Goal: Transaction & Acquisition: Book appointment/travel/reservation

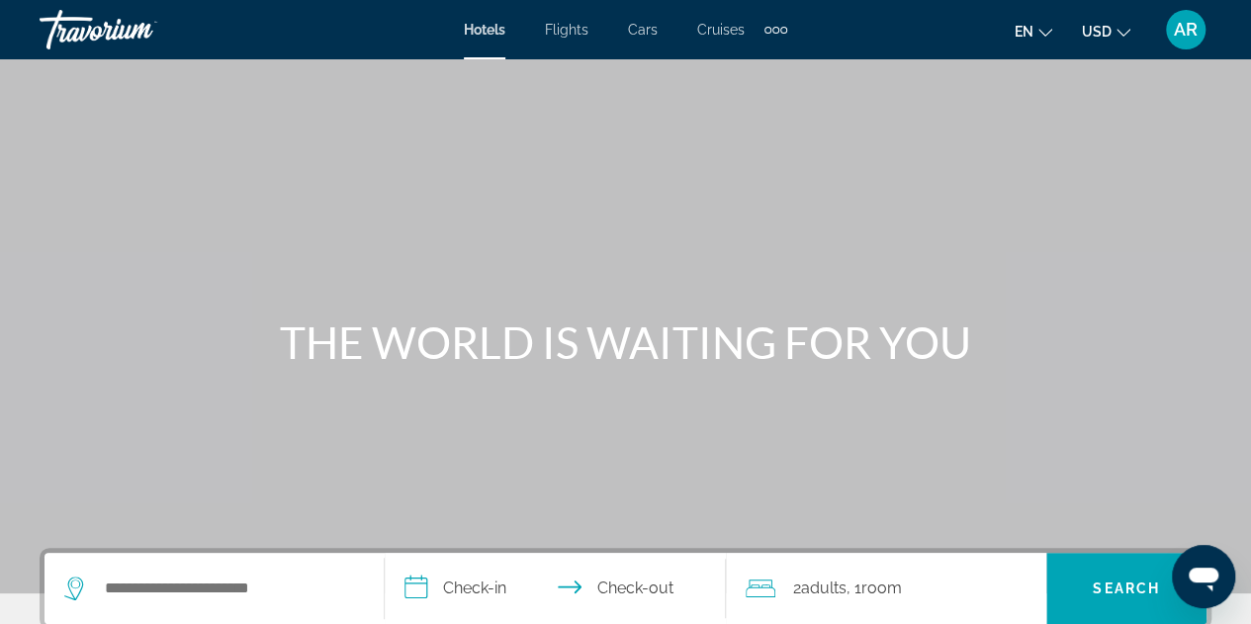
click at [482, 41] on div "Hotels Flights Cars Cruises Activities Hotels Flights Cars Cruises Activities" at bounding box center [625, 30] width 323 height 32
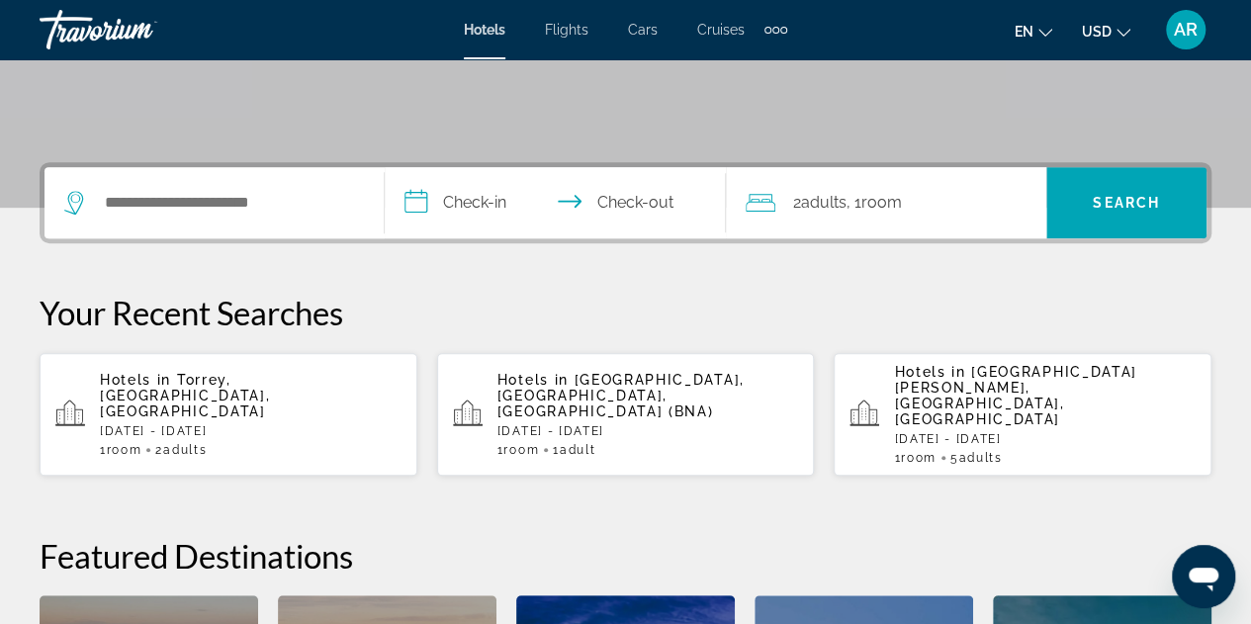
scroll to position [393, 0]
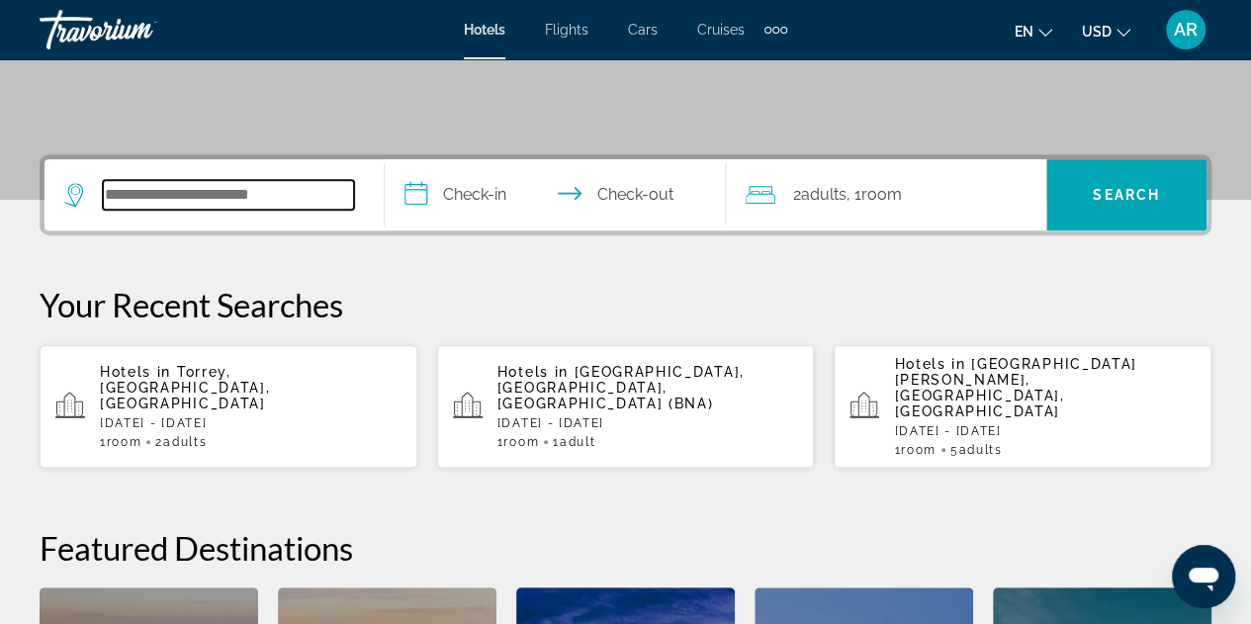
click at [203, 185] on input "Search widget" at bounding box center [228, 195] width 251 height 30
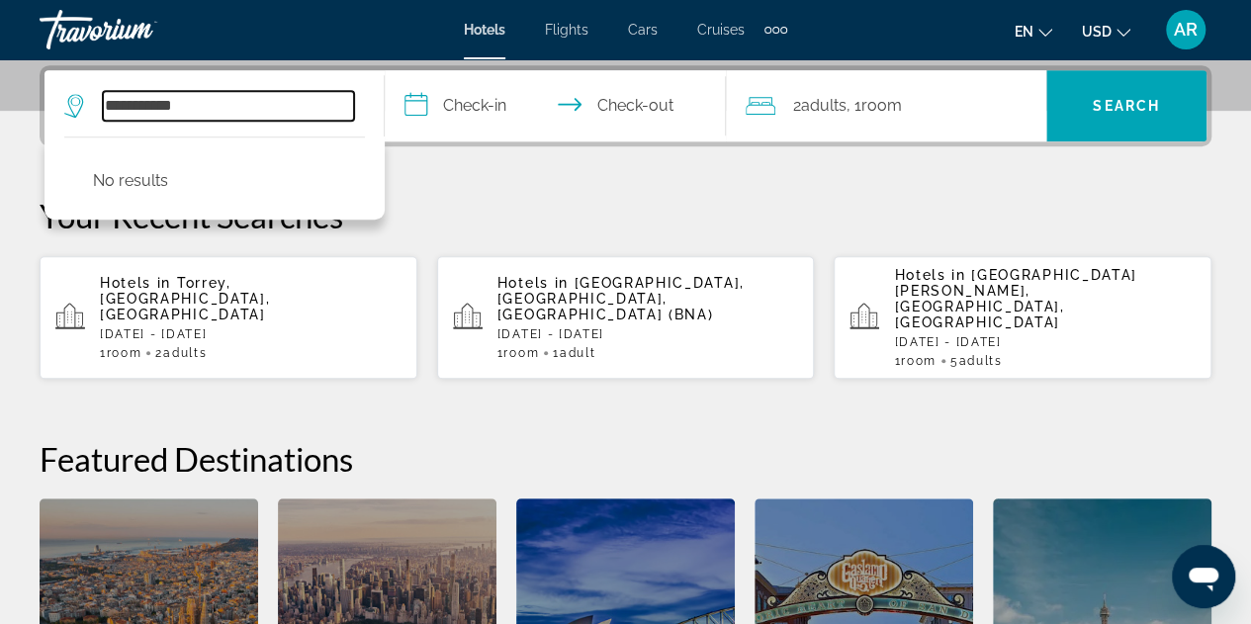
type input "**********"
click at [239, 327] on p "[DATE] - [DATE]" at bounding box center [251, 334] width 302 height 14
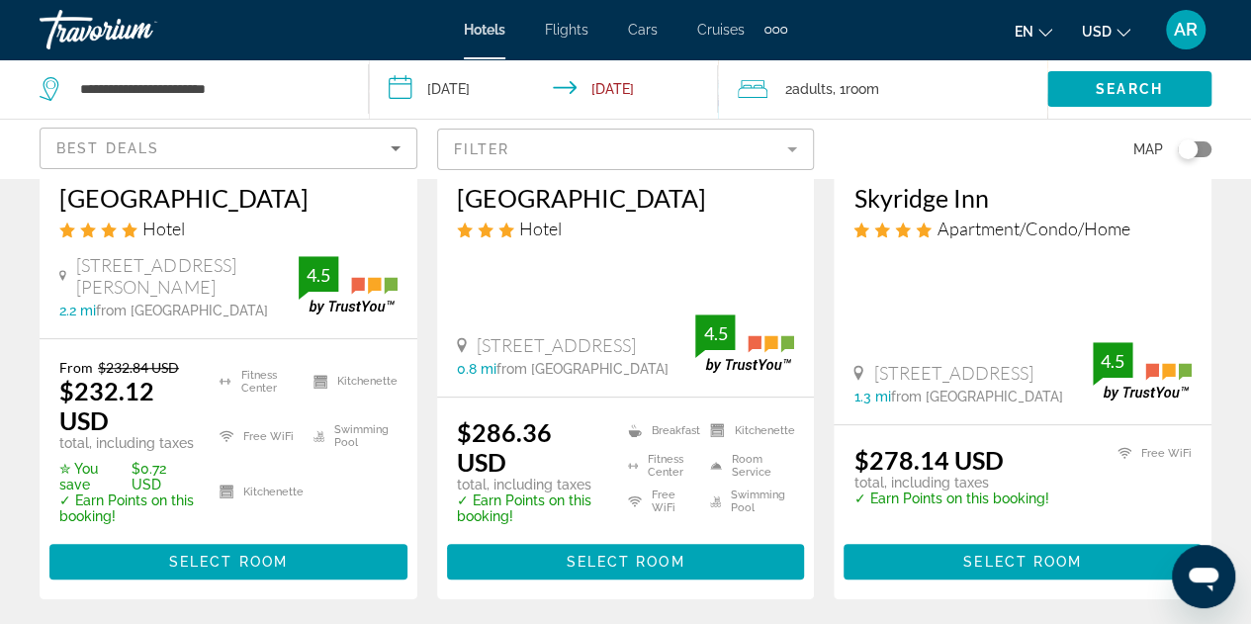
scroll to position [401, 0]
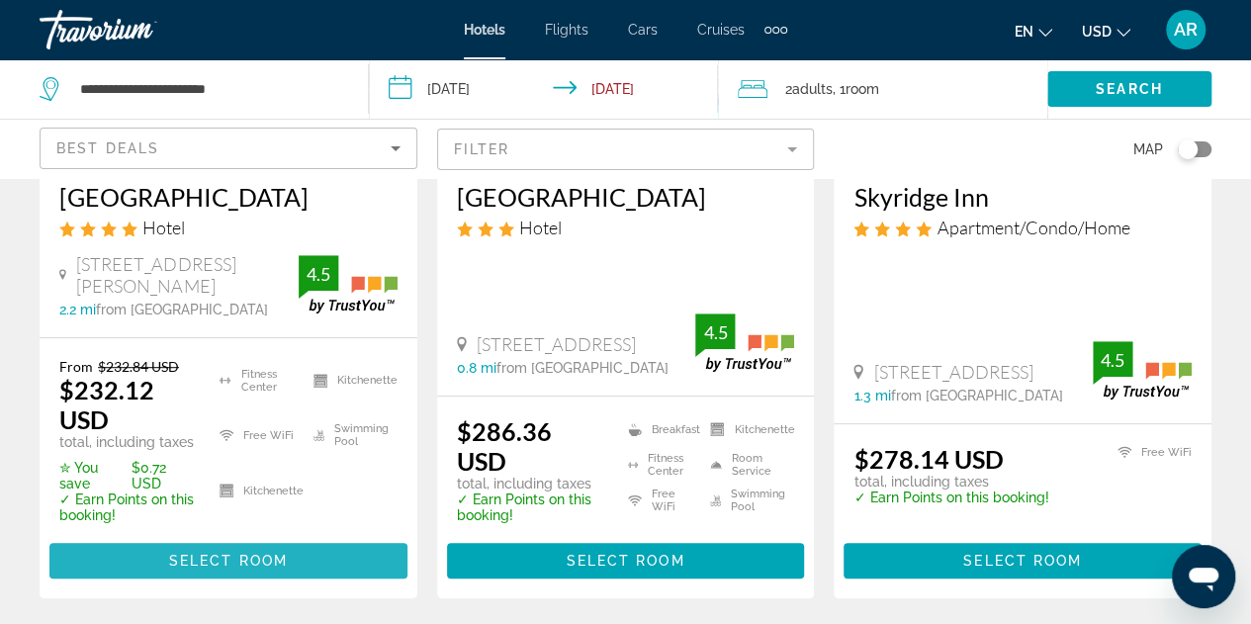
click at [243, 549] on span "Main content" at bounding box center [228, 560] width 358 height 47
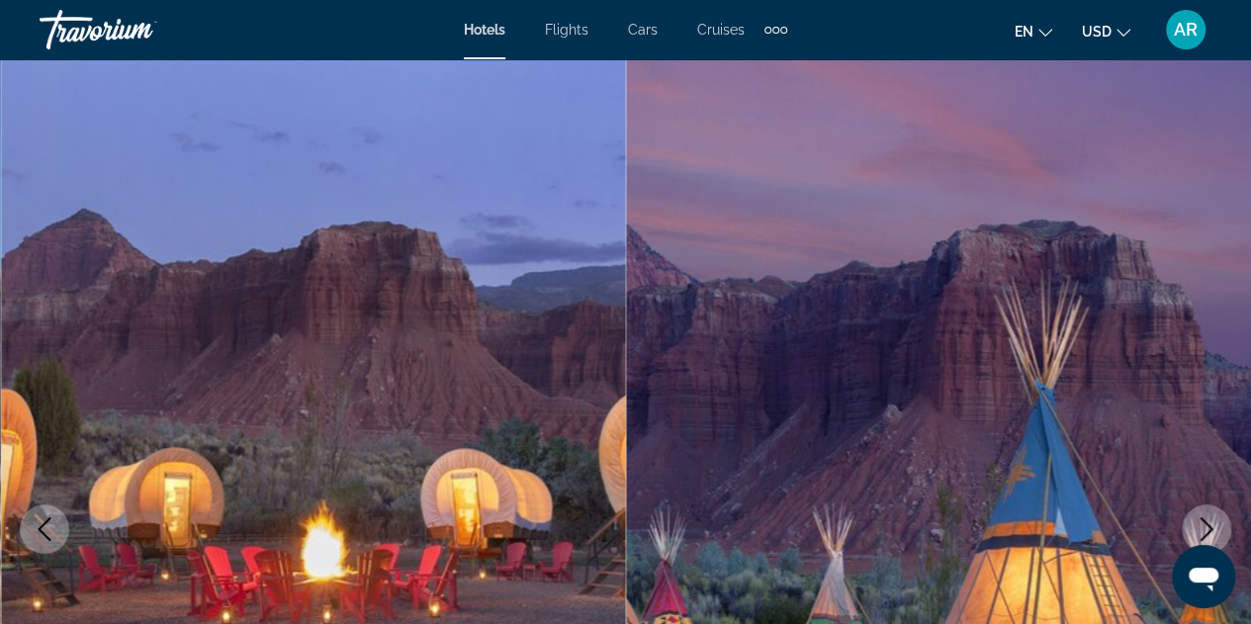
click at [477, 37] on span "Hotels" at bounding box center [485, 30] width 42 height 16
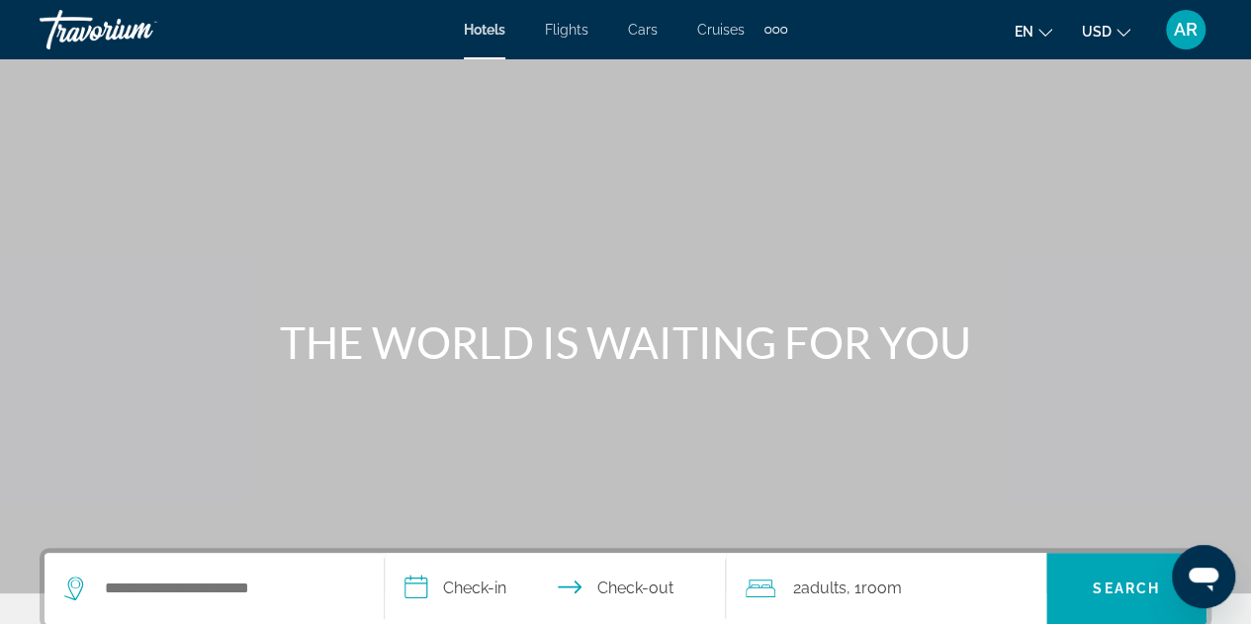
click at [482, 33] on span "Hotels" at bounding box center [485, 30] width 42 height 16
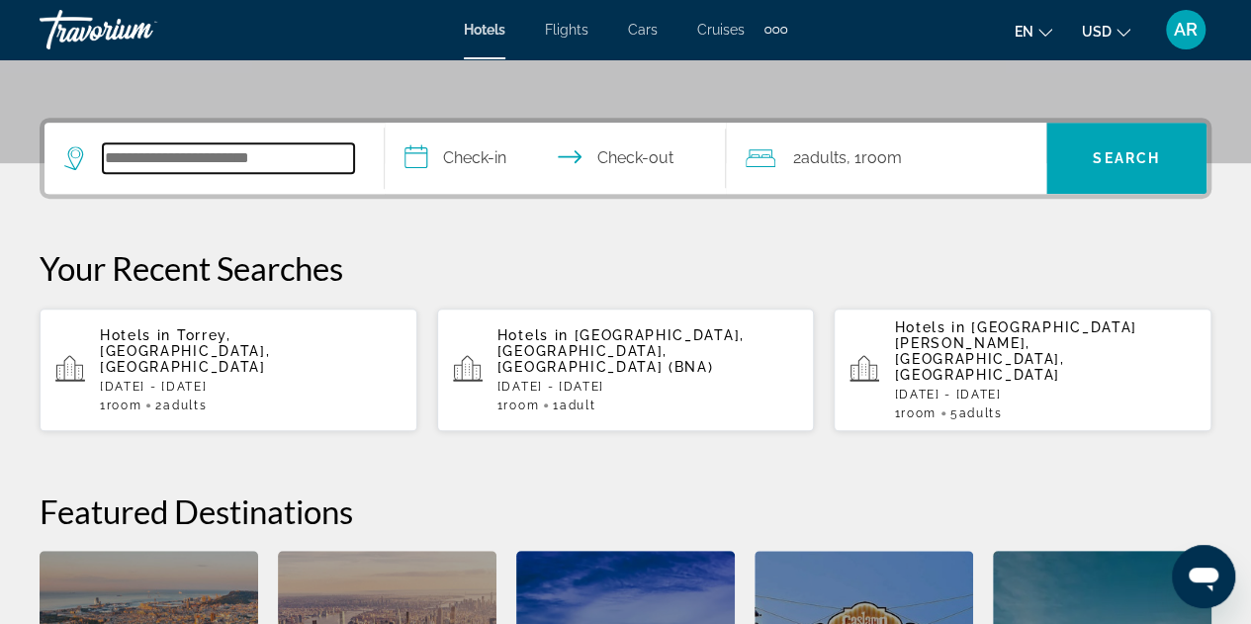
click at [252, 160] on input "Search widget" at bounding box center [228, 158] width 251 height 30
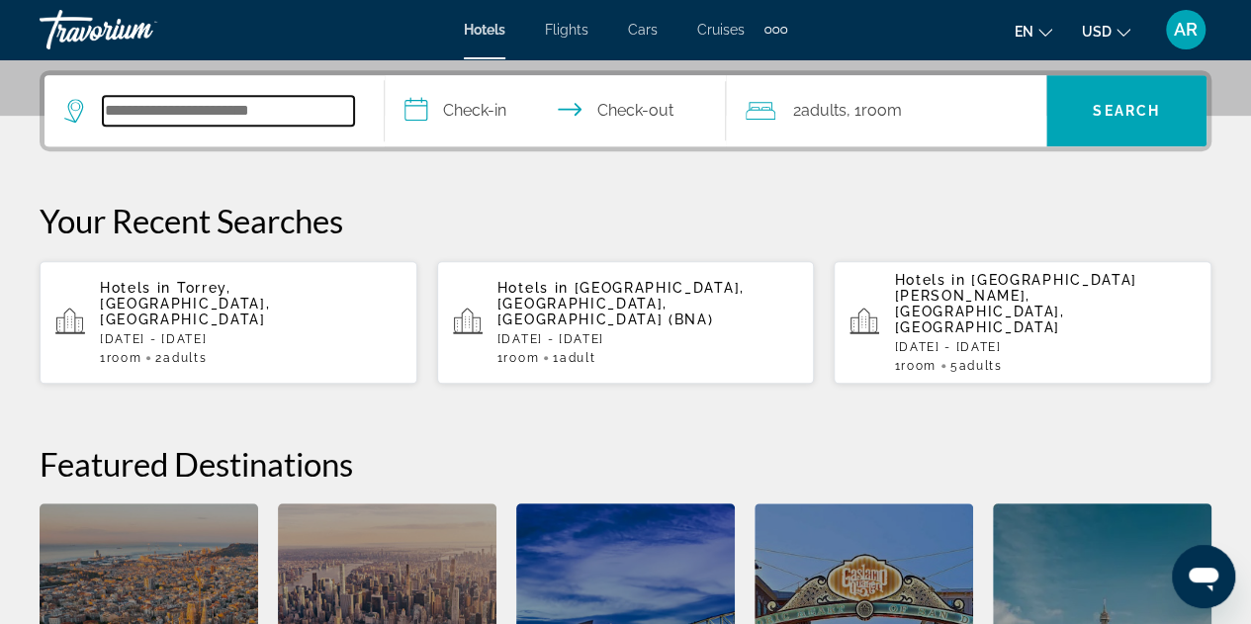
scroll to position [482, 0]
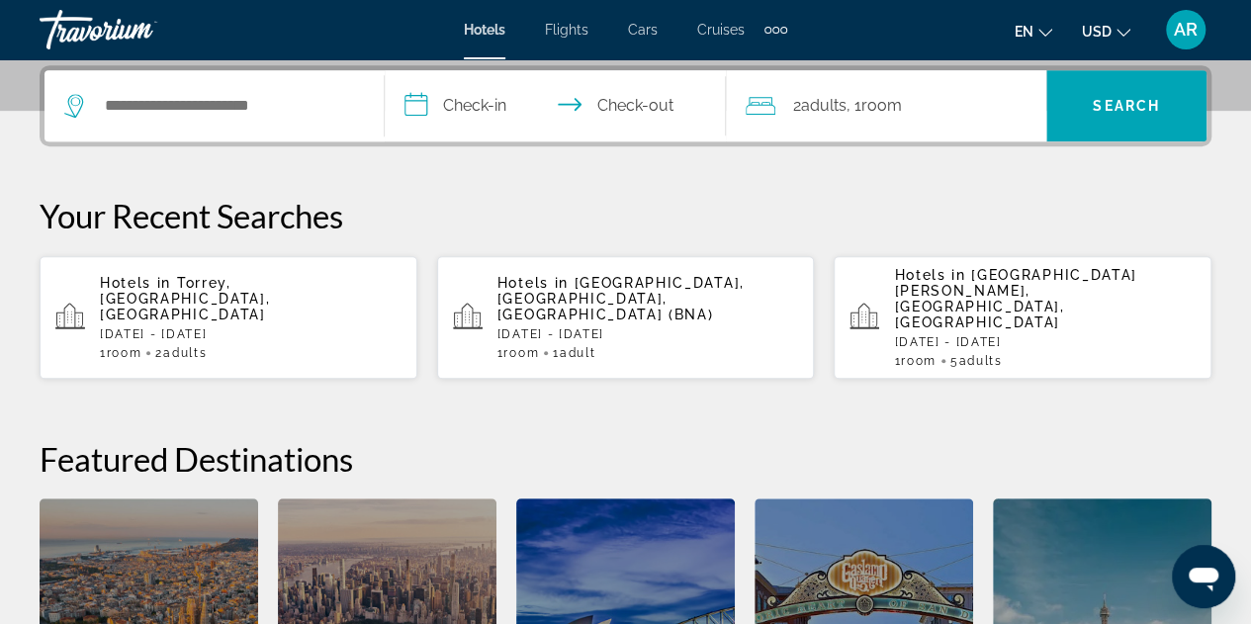
click at [252, 327] on p "[DATE] - [DATE]" at bounding box center [251, 334] width 302 height 14
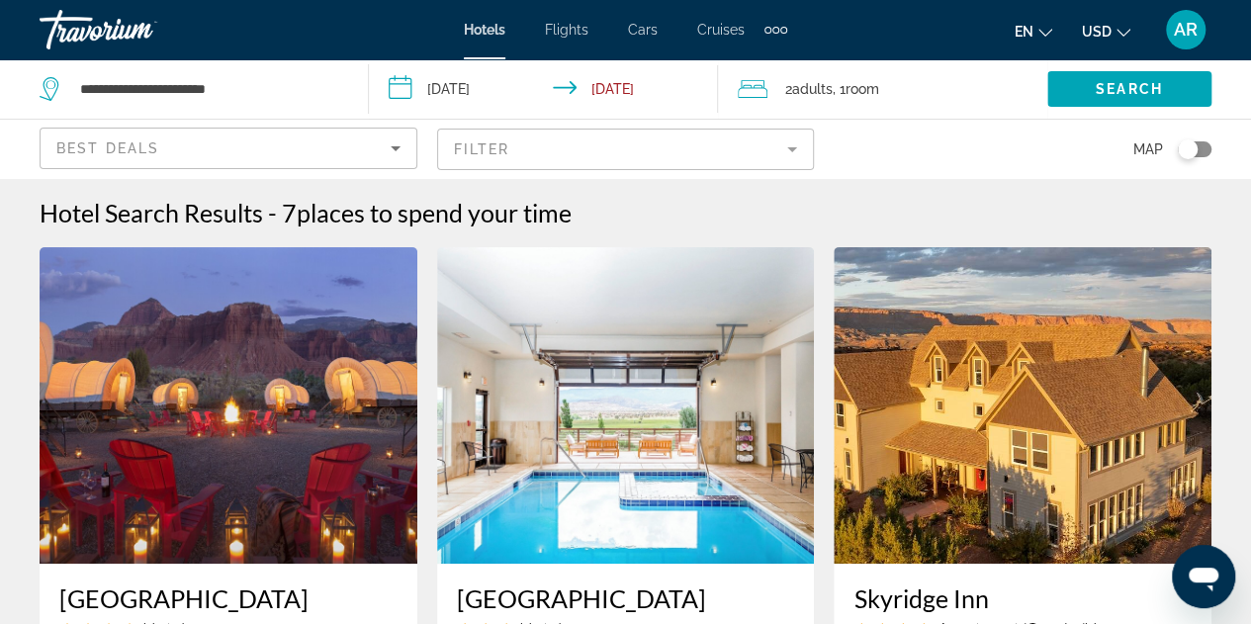
click at [452, 88] on input "**********" at bounding box center [547, 91] width 357 height 65
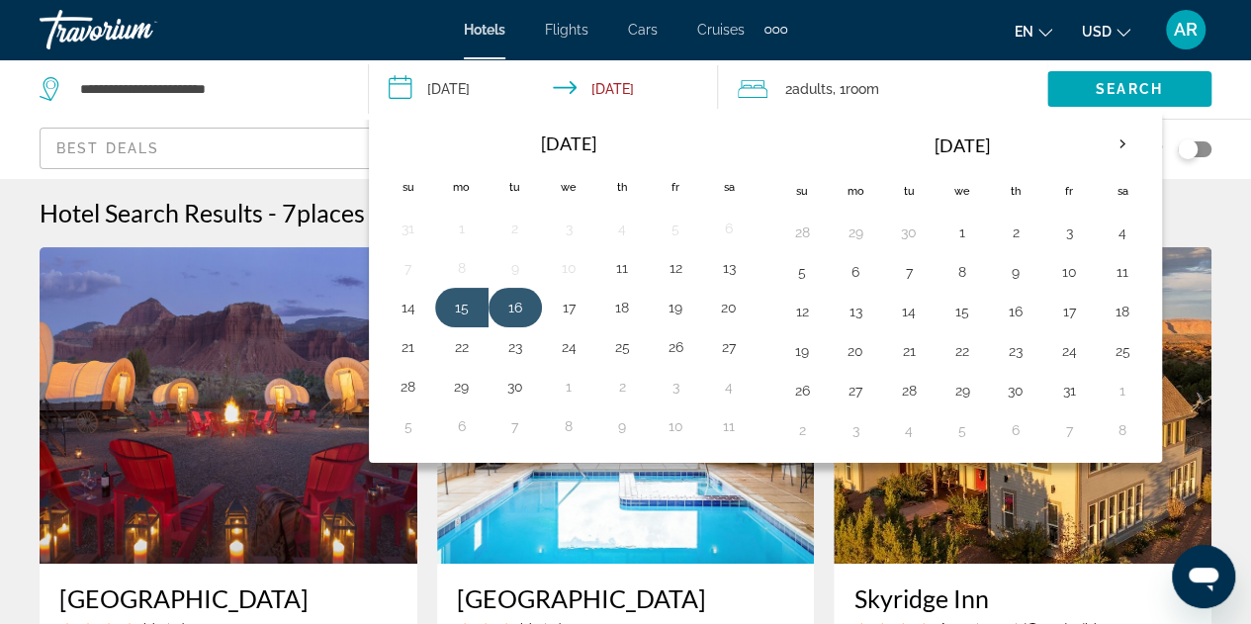
click at [510, 309] on button "16" at bounding box center [515, 308] width 32 height 28
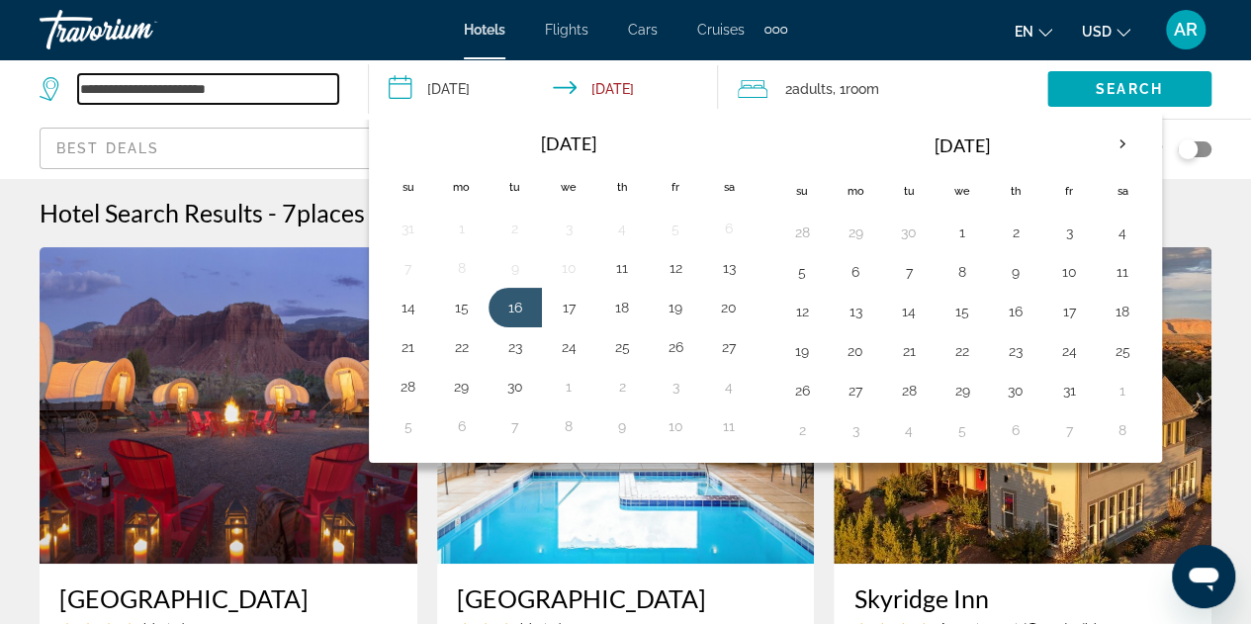
click at [324, 86] on input "**********" at bounding box center [208, 89] width 260 height 30
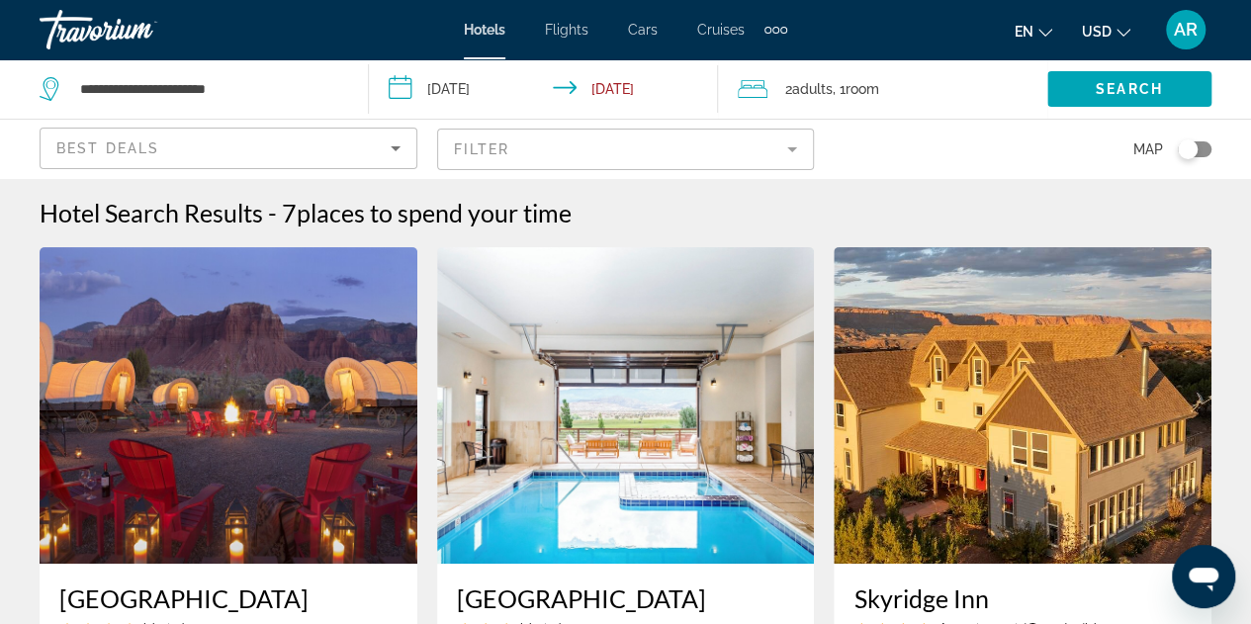
click at [453, 92] on input "**********" at bounding box center [547, 91] width 357 height 65
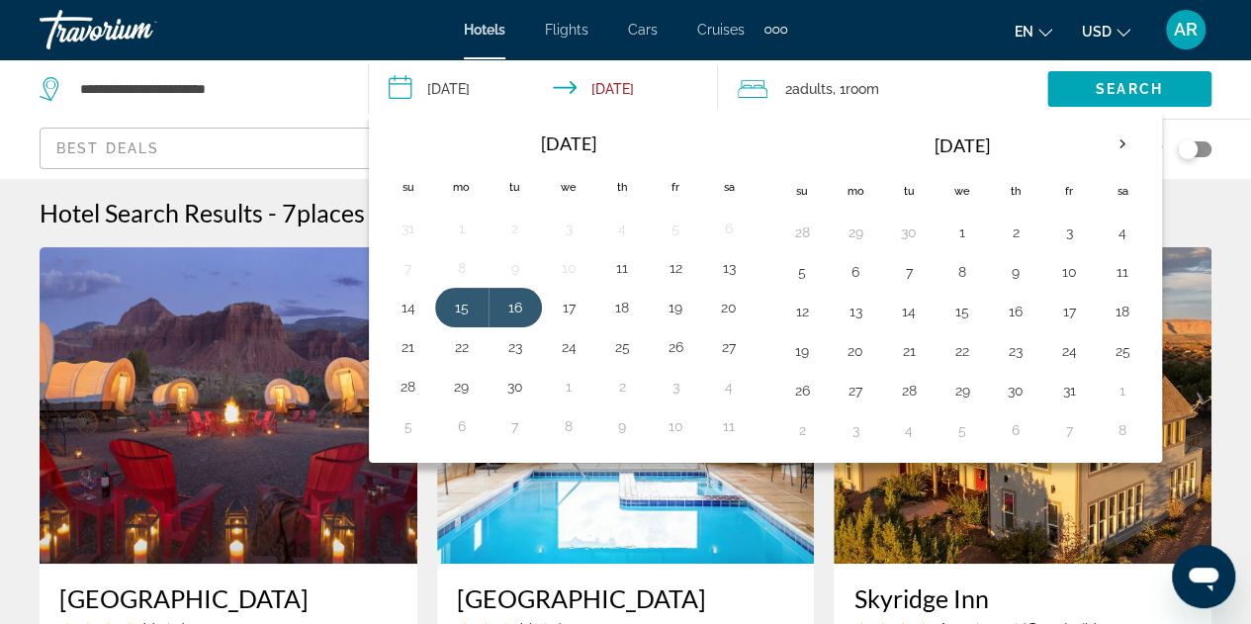
click at [828, 81] on span "Adults" at bounding box center [812, 89] width 41 height 16
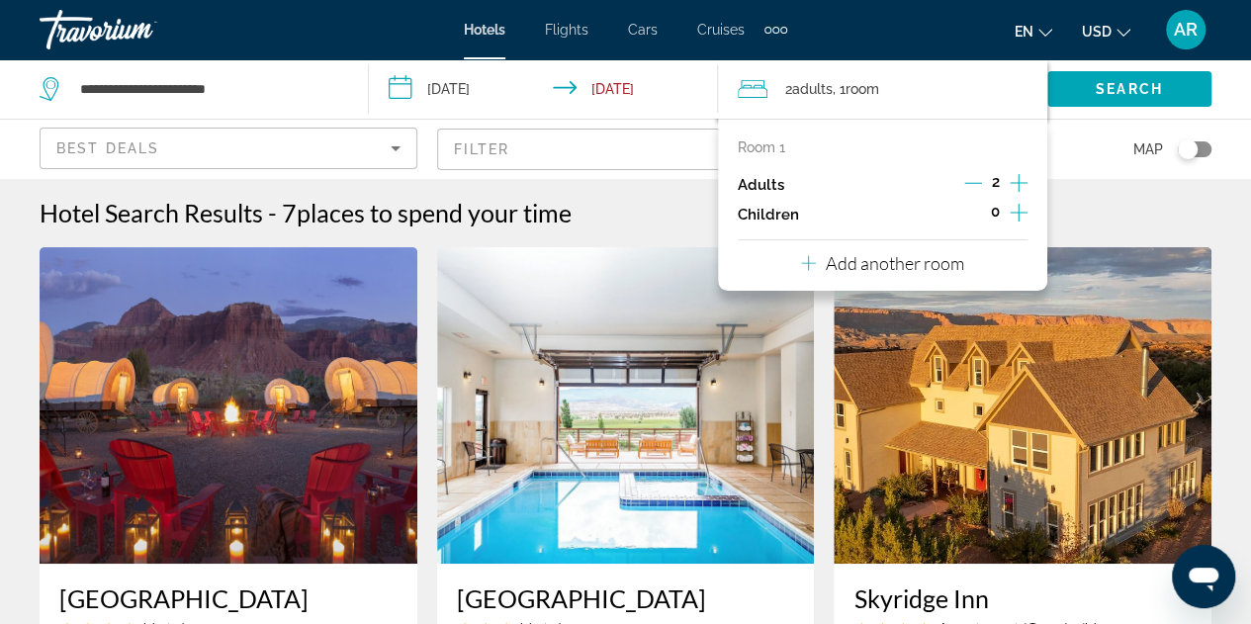
click at [1018, 182] on icon "Increment adults" at bounding box center [1018, 183] width 18 height 18
click at [1068, 148] on div "Map" at bounding box center [1022, 149] width 378 height 58
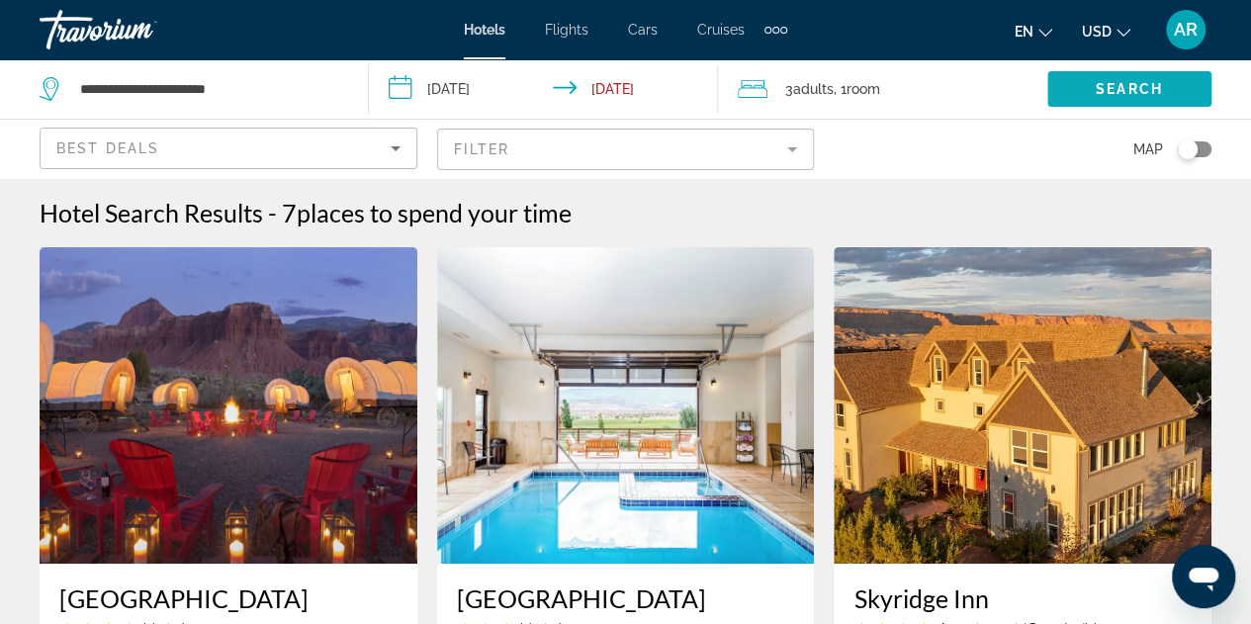
click at [1126, 85] on span "Search" at bounding box center [1128, 89] width 67 height 16
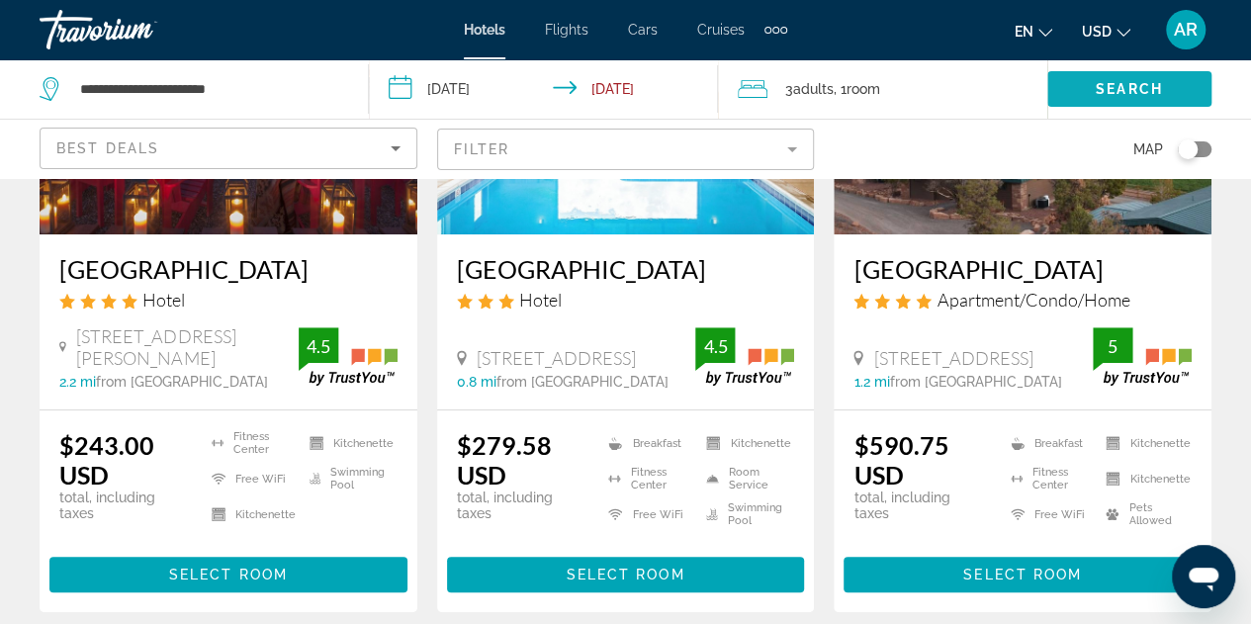
scroll to position [334, 0]
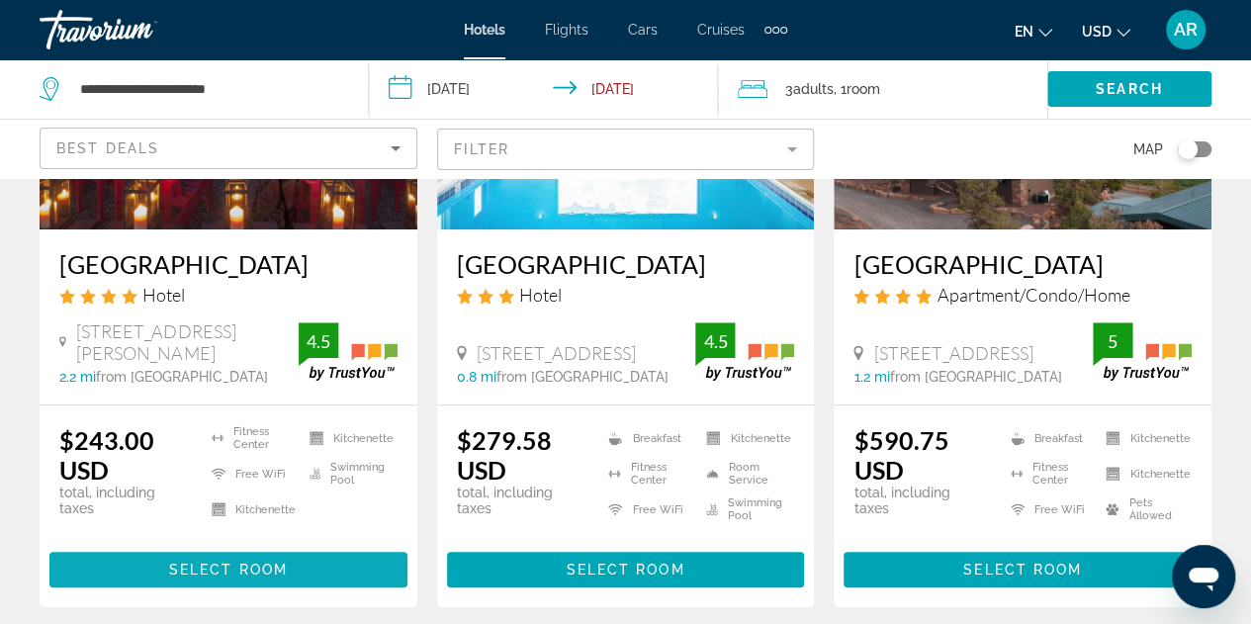
click at [232, 562] on span "Select Room" at bounding box center [228, 570] width 119 height 16
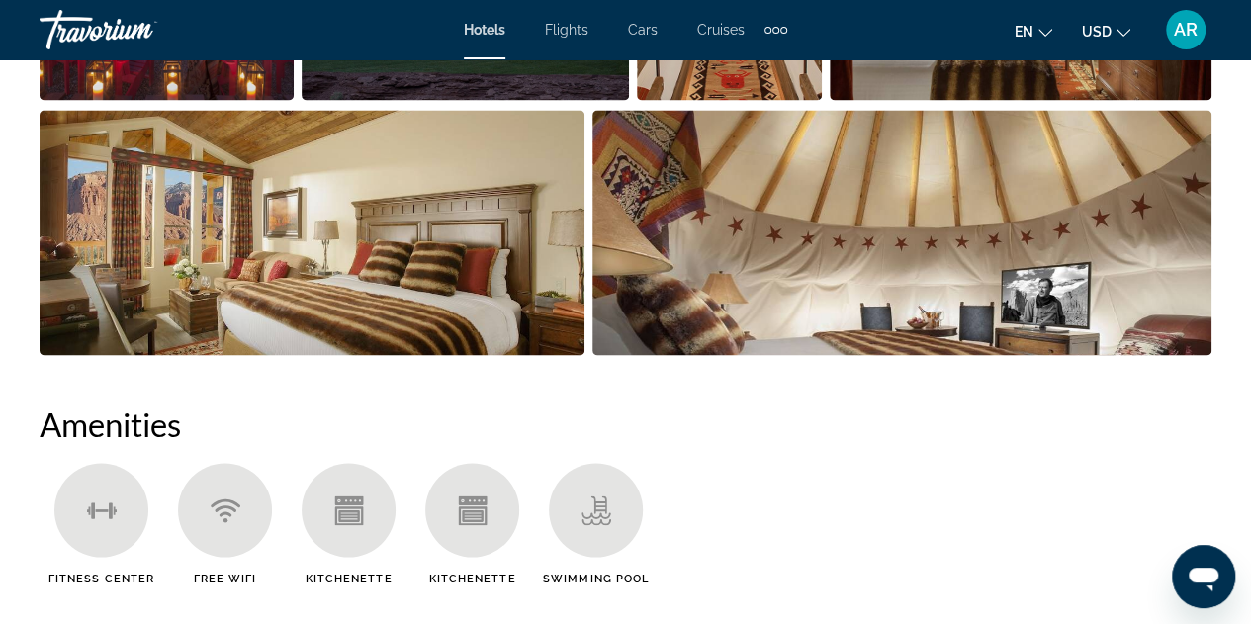
scroll to position [1584, 0]
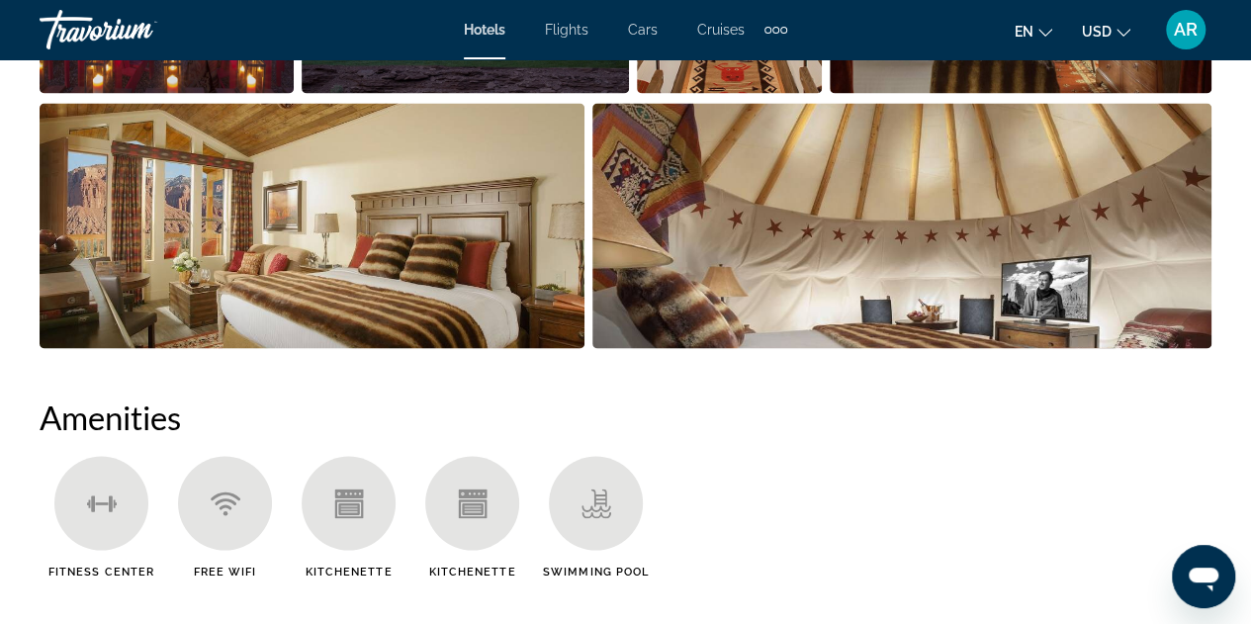
click at [361, 245] on img "Open full-screen image slider" at bounding box center [312, 225] width 545 height 245
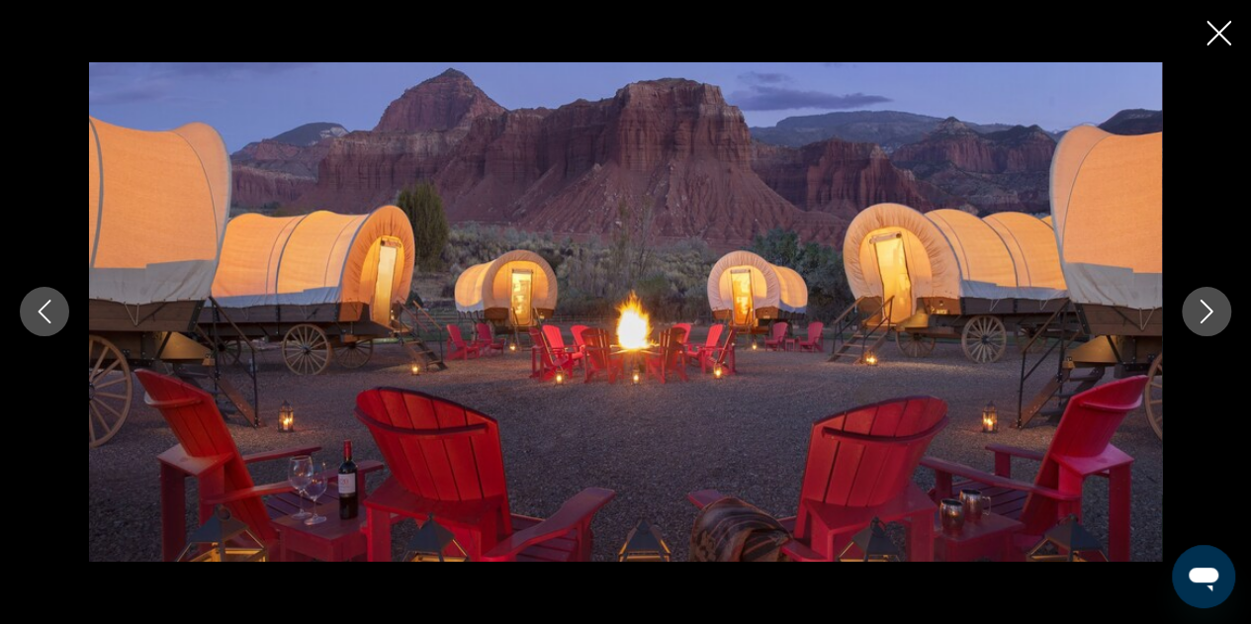
click at [1225, 34] on icon "Close slideshow" at bounding box center [1218, 33] width 25 height 25
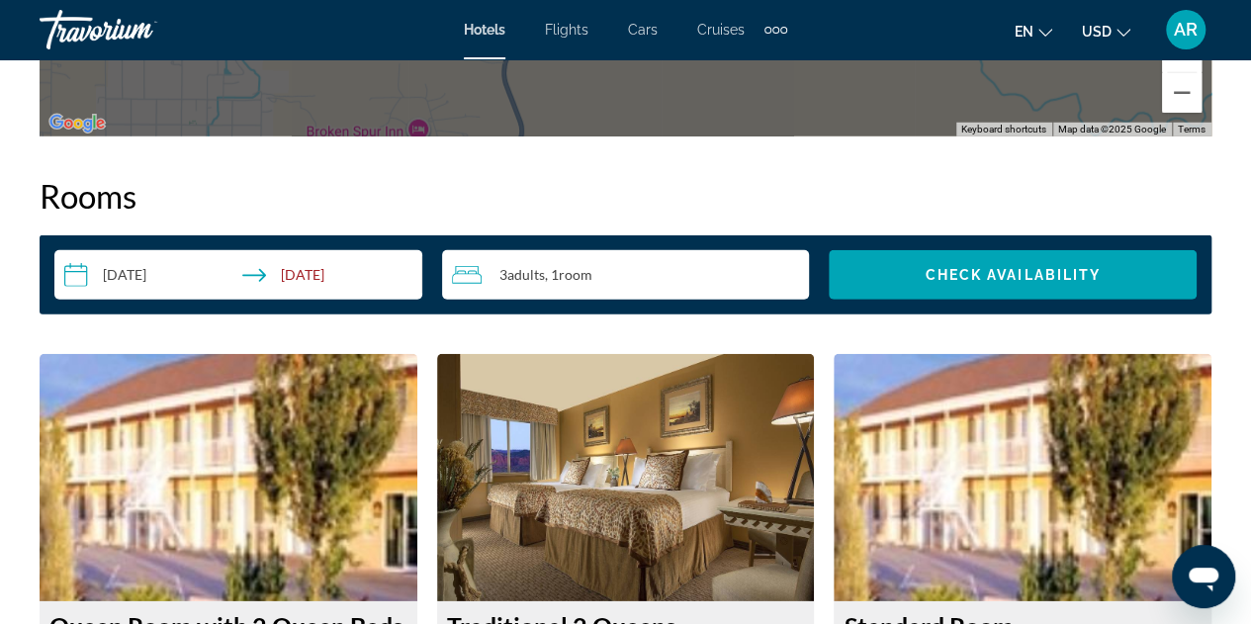
scroll to position [2739, 0]
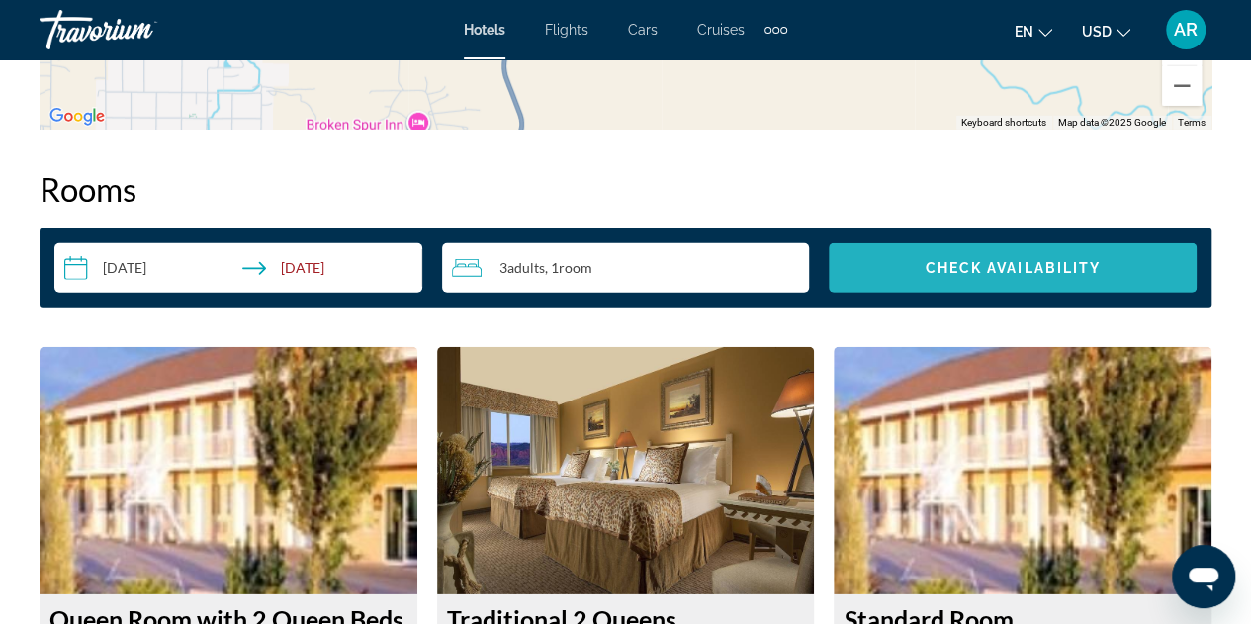
click at [979, 260] on span "Check Availability" at bounding box center [1012, 268] width 176 height 16
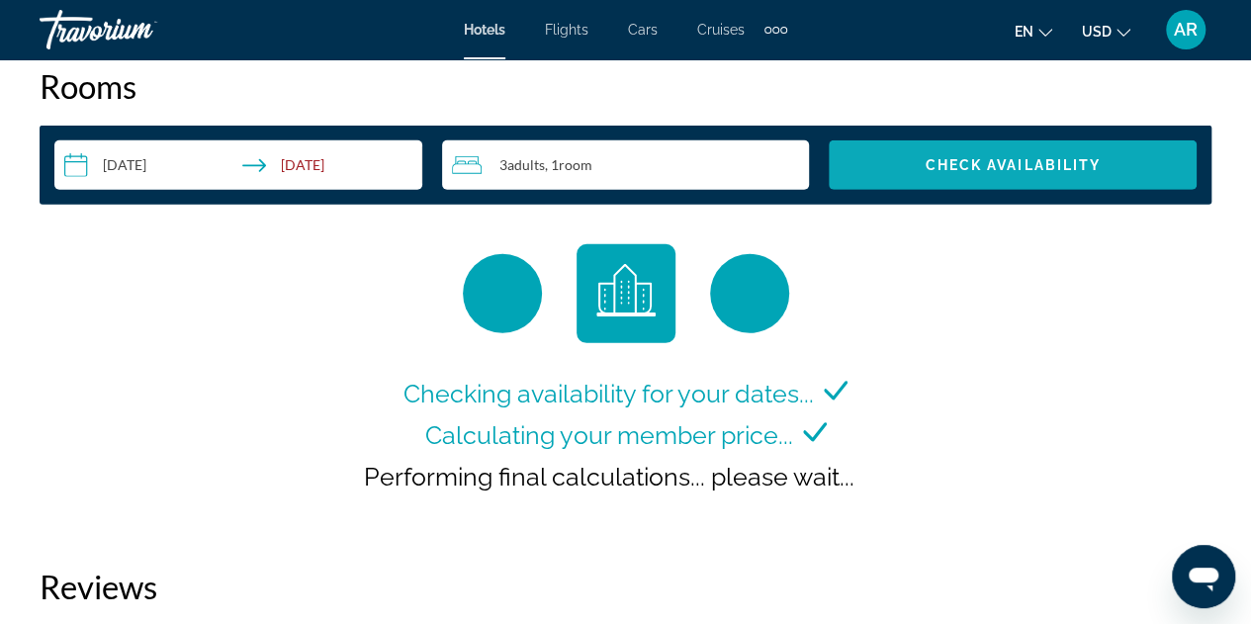
scroll to position [2847, 0]
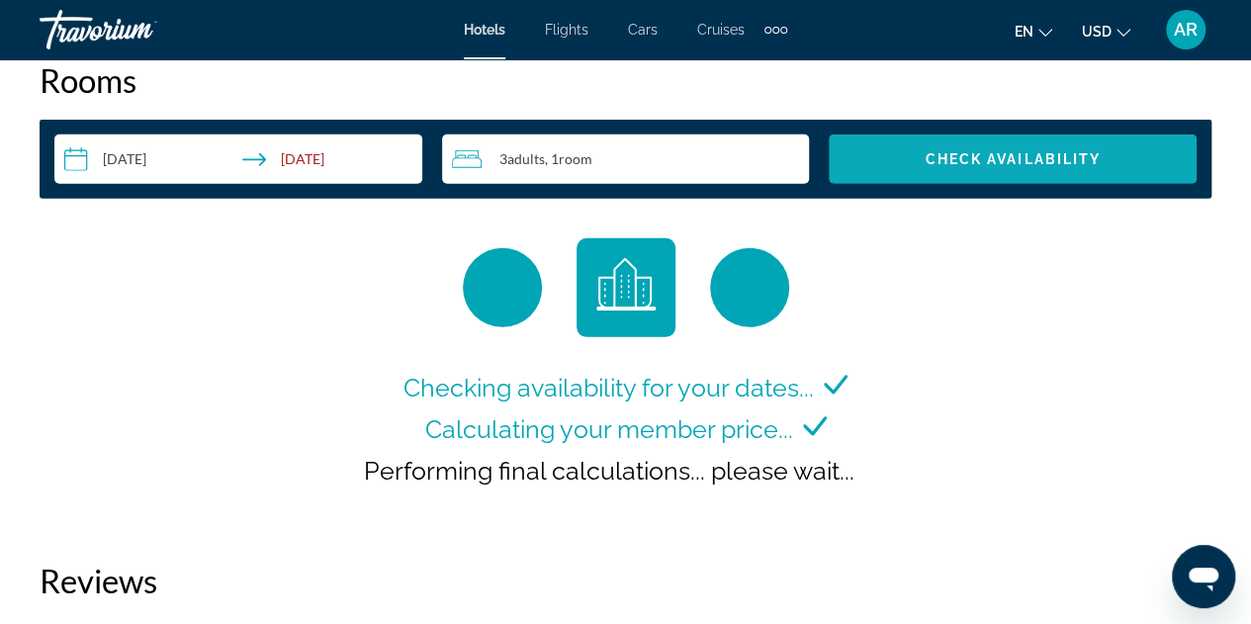
click at [1020, 151] on span "Check Availability" at bounding box center [1012, 159] width 176 height 16
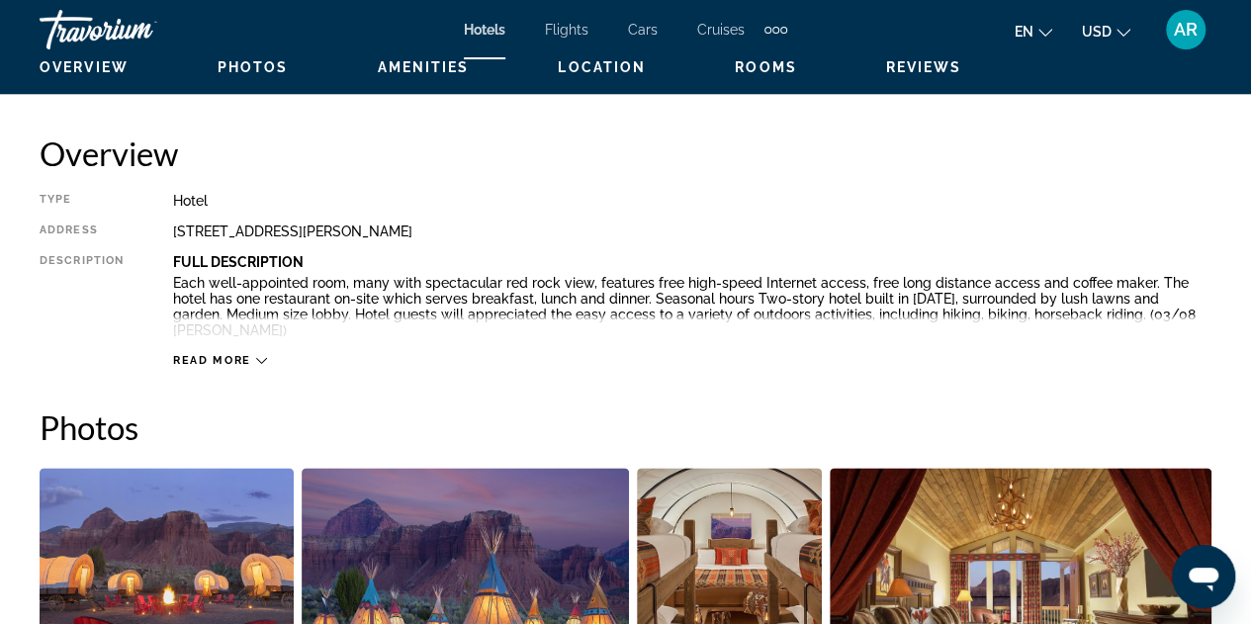
scroll to position [963, 0]
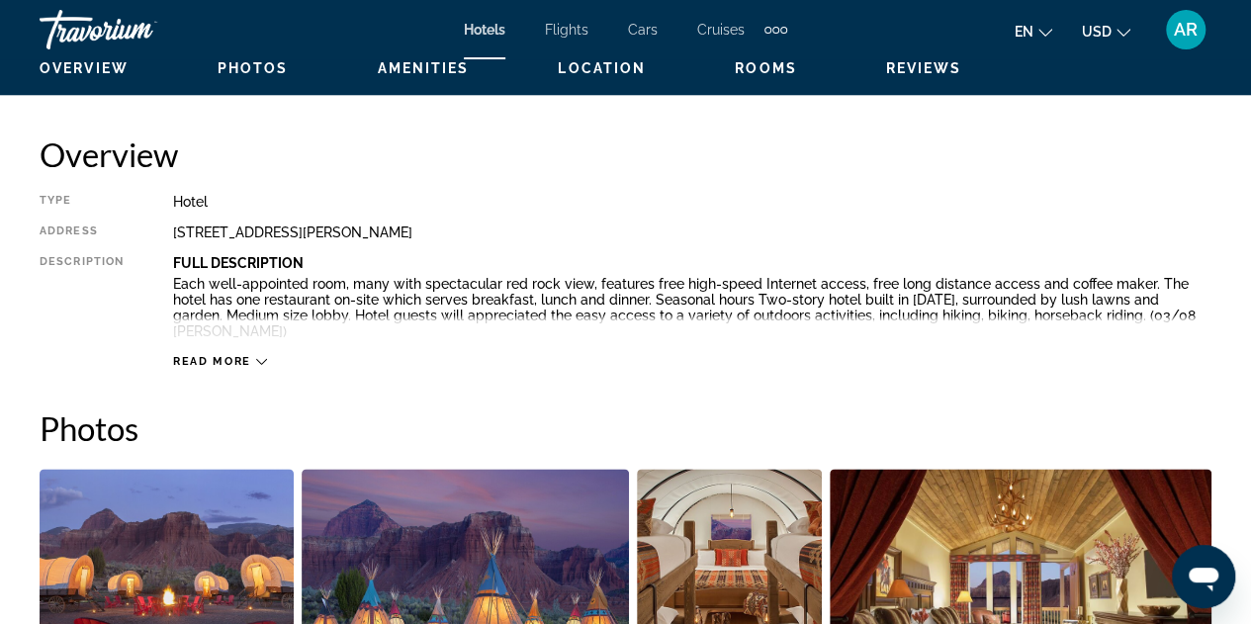
click at [260, 356] on icon "Main content" at bounding box center [261, 361] width 11 height 11
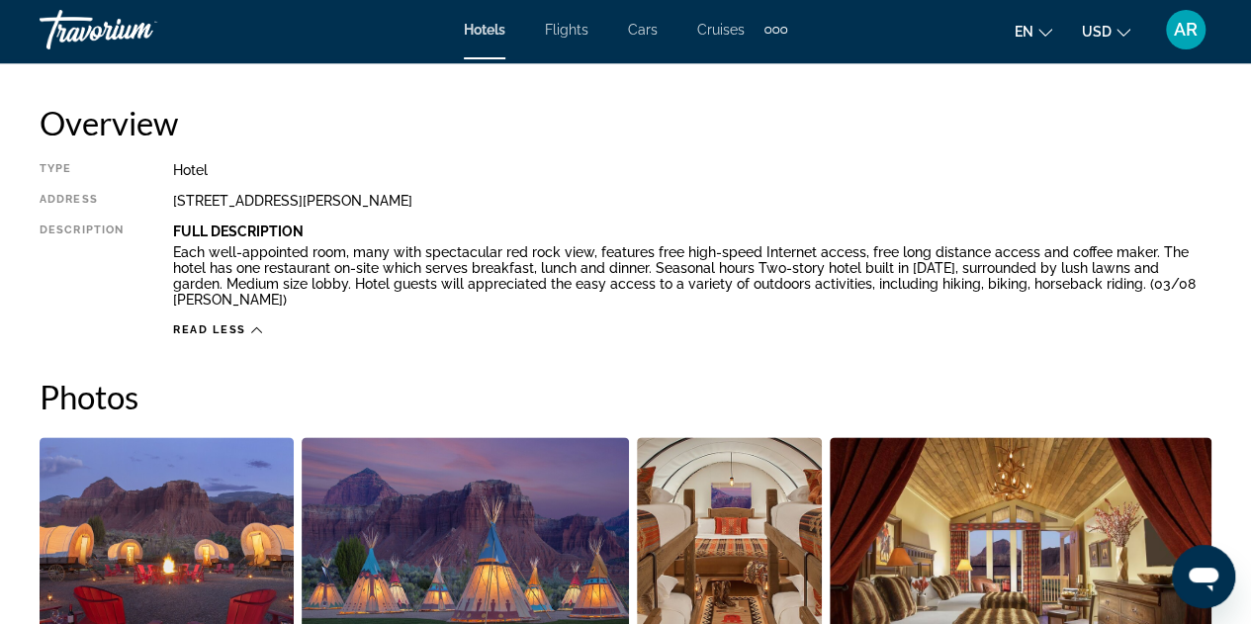
scroll to position [986, 0]
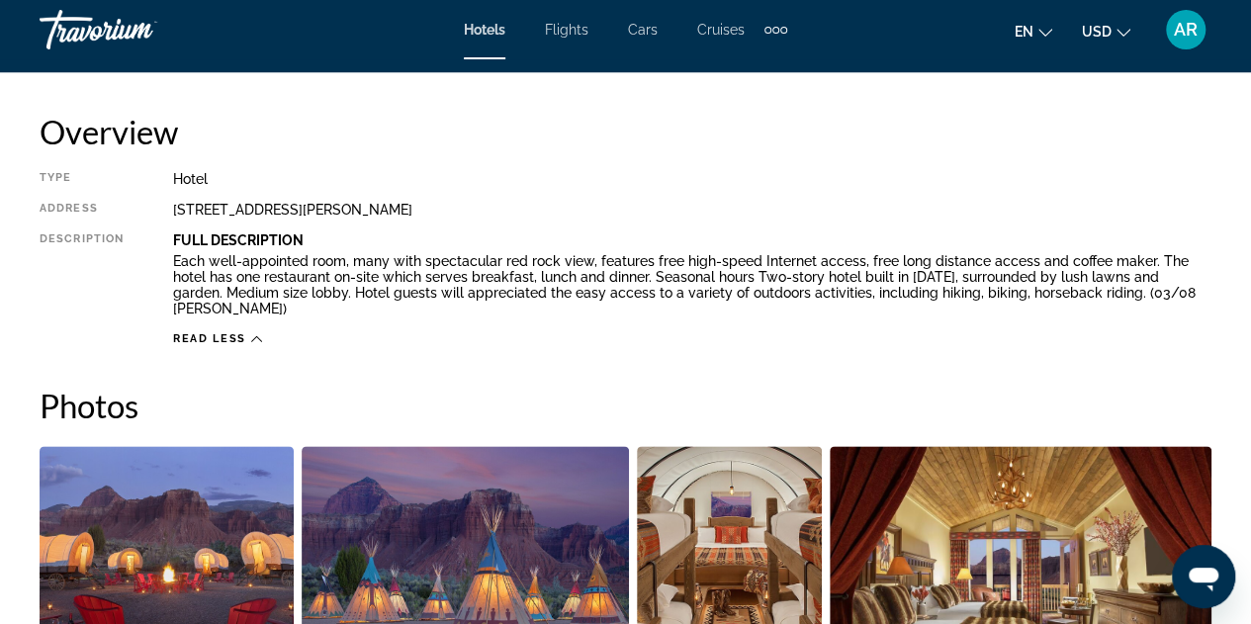
click at [478, 36] on span "Hotels" at bounding box center [485, 30] width 42 height 16
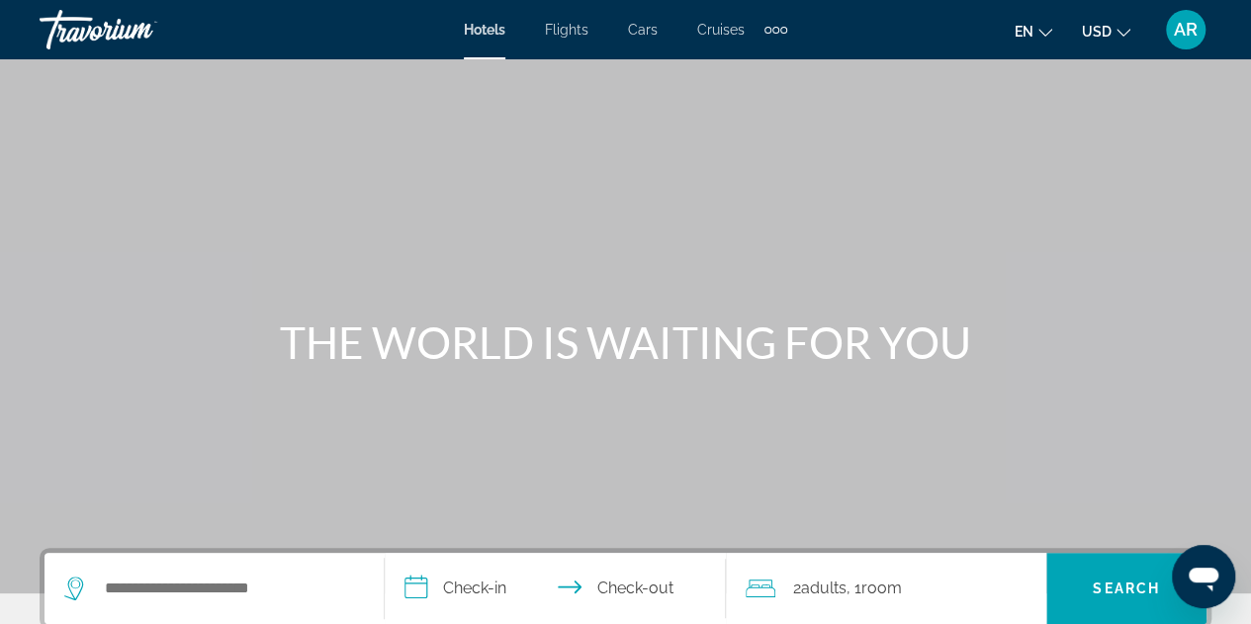
click at [113, 23] on div "Travorium" at bounding box center [139, 29] width 198 height 51
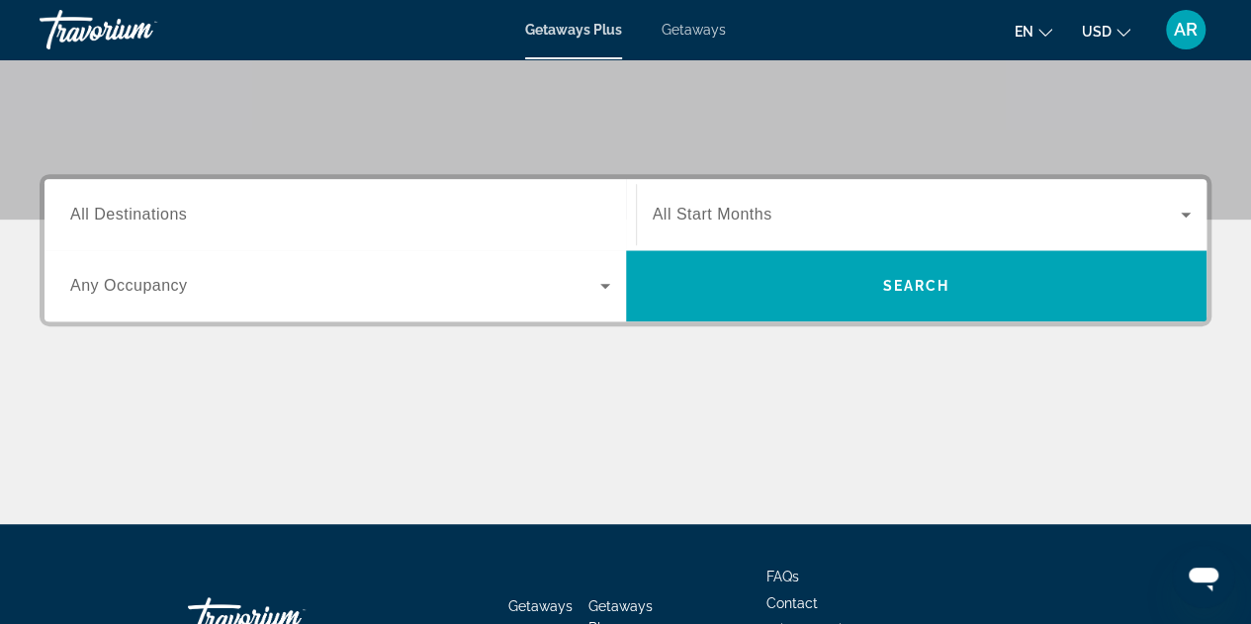
scroll to position [395, 0]
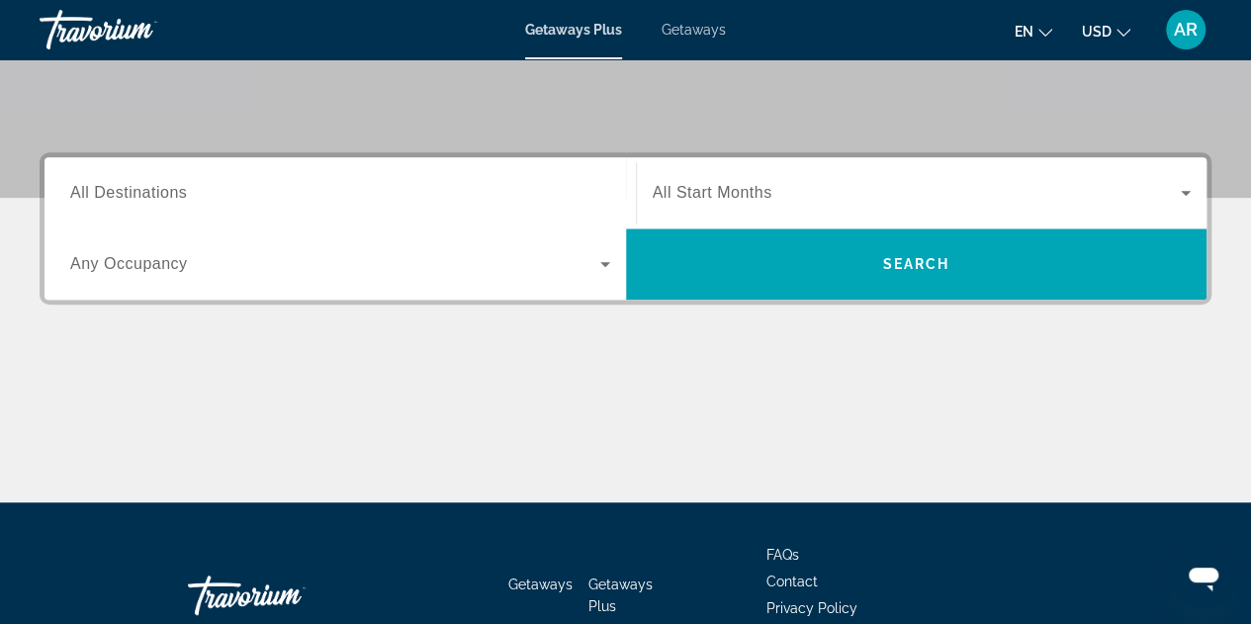
click at [96, 199] on span "All Destinations" at bounding box center [128, 192] width 117 height 17
click at [96, 199] on input "Destination All Destinations" at bounding box center [340, 194] width 540 height 24
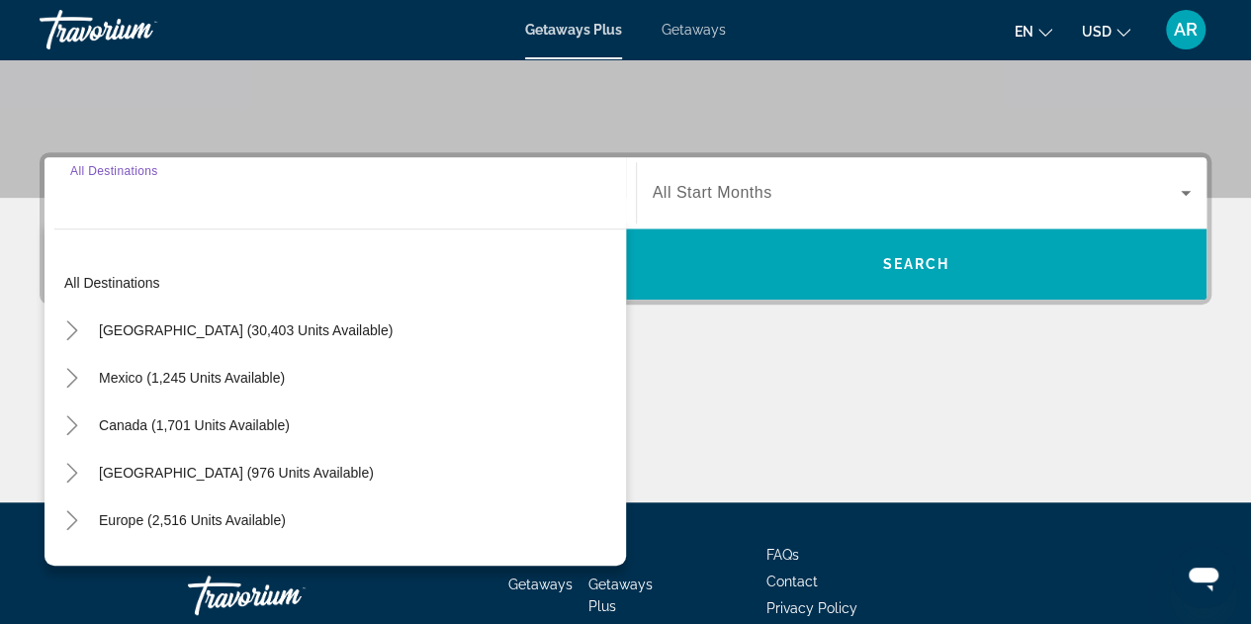
scroll to position [482, 0]
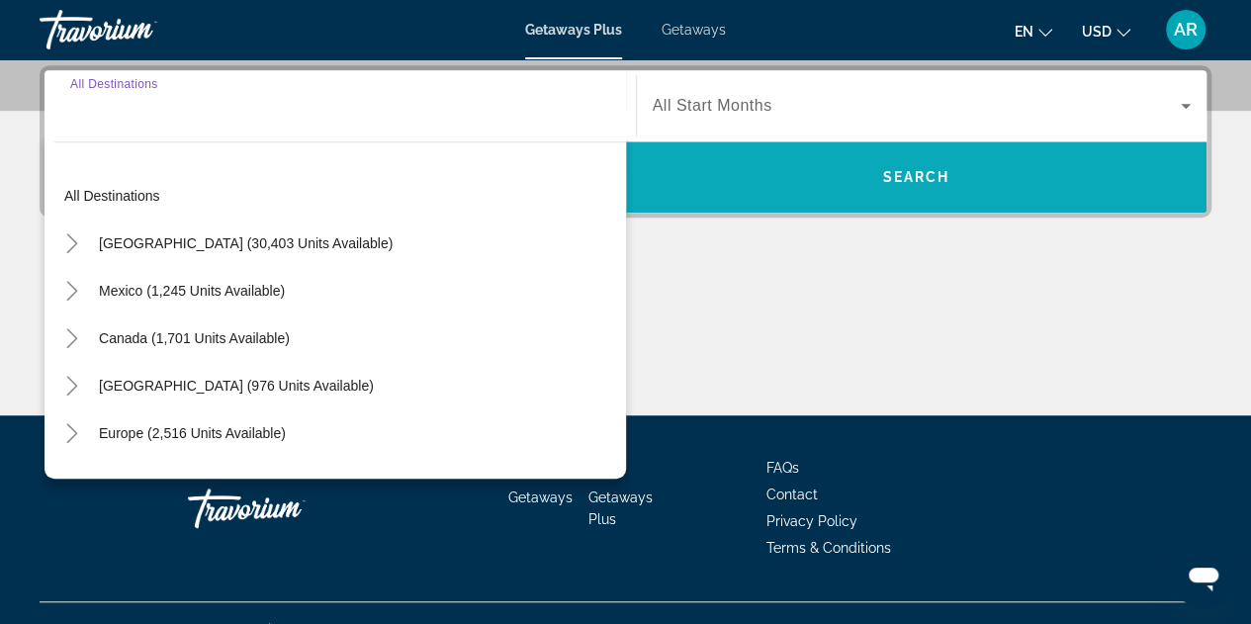
click at [811, 177] on span "Search widget" at bounding box center [916, 176] width 581 height 47
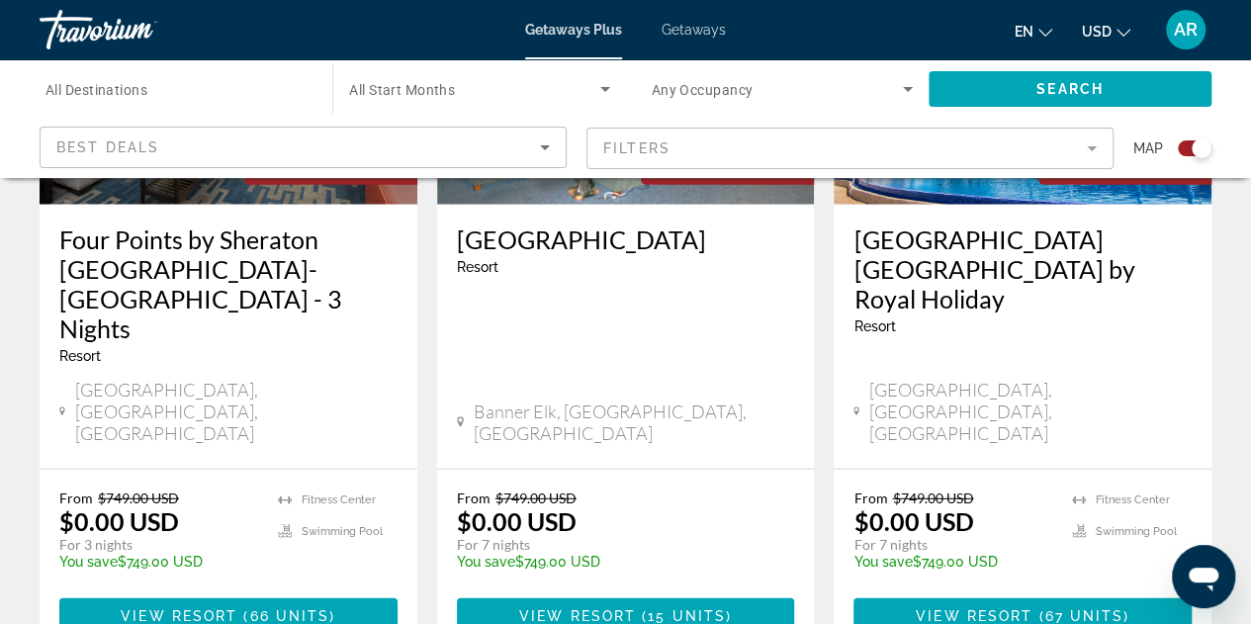
scroll to position [2333, 0]
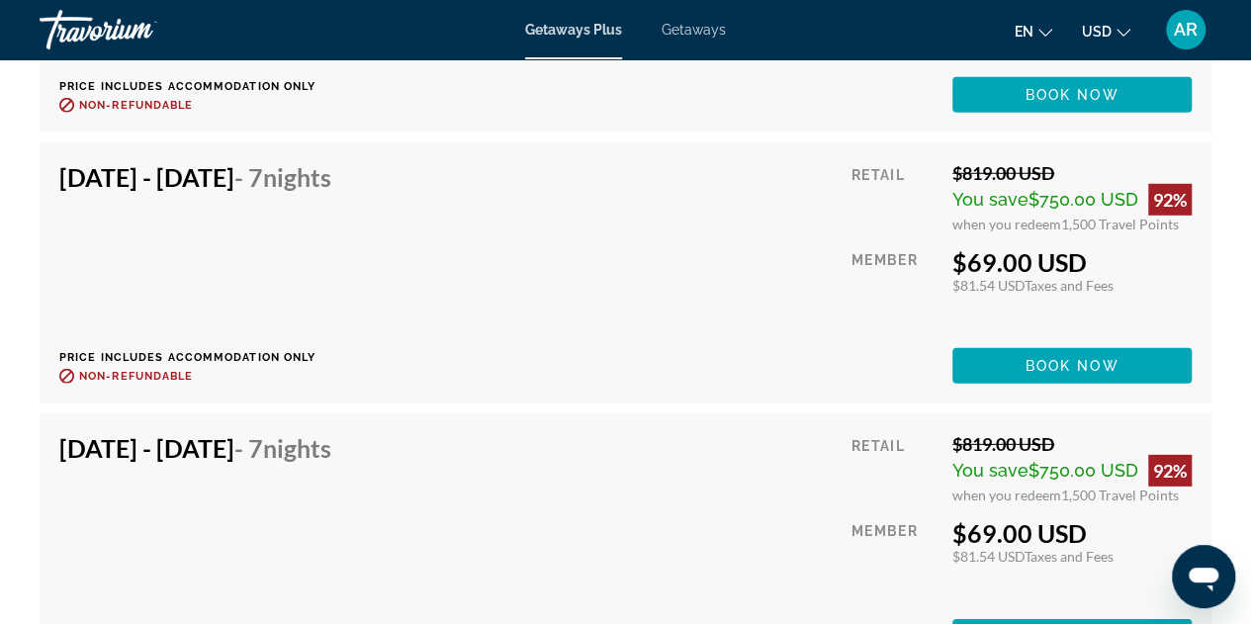
scroll to position [6485, 0]
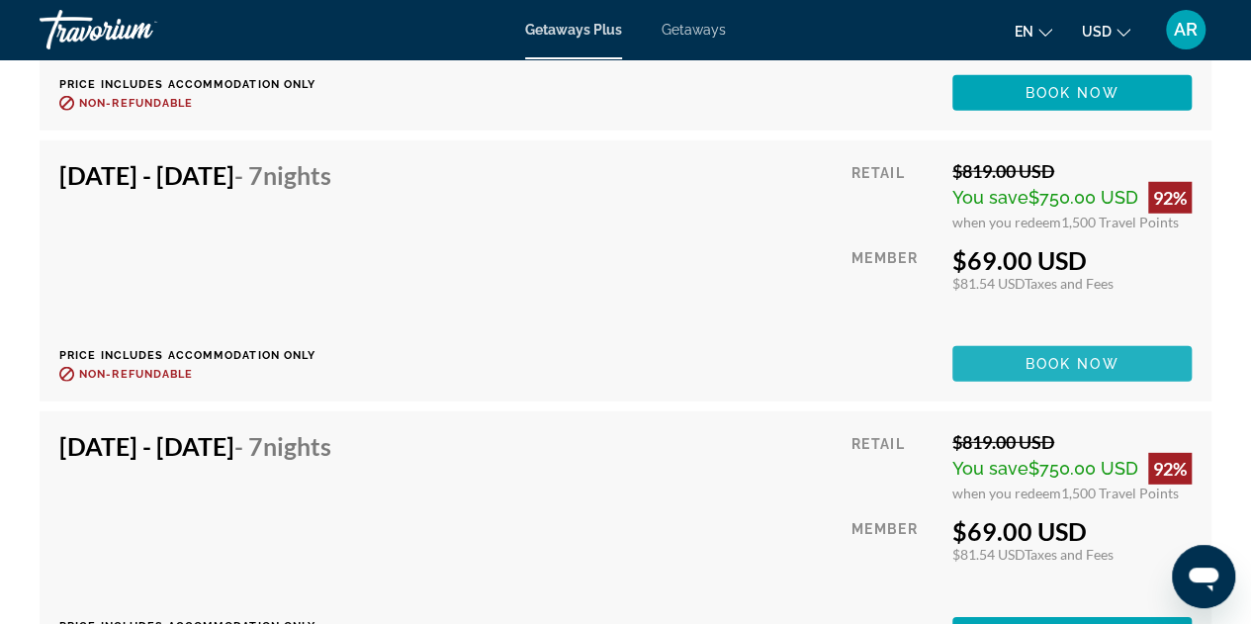
click at [1081, 363] on span "Book now" at bounding box center [1072, 364] width 94 height 16
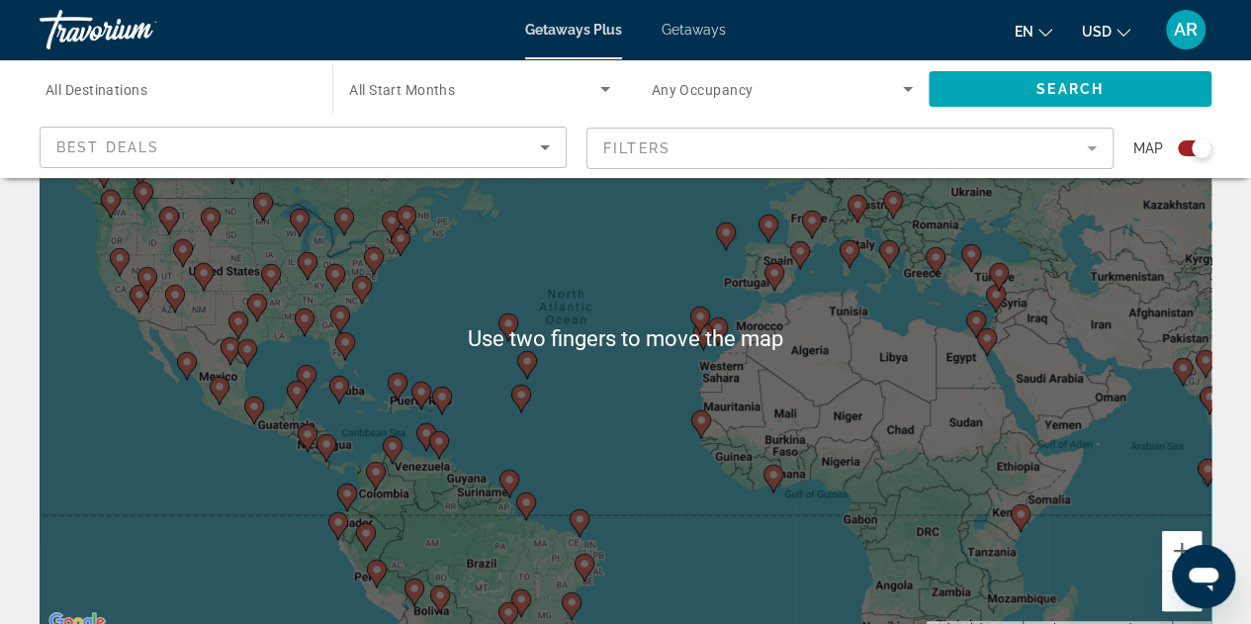
scroll to position [156, 0]
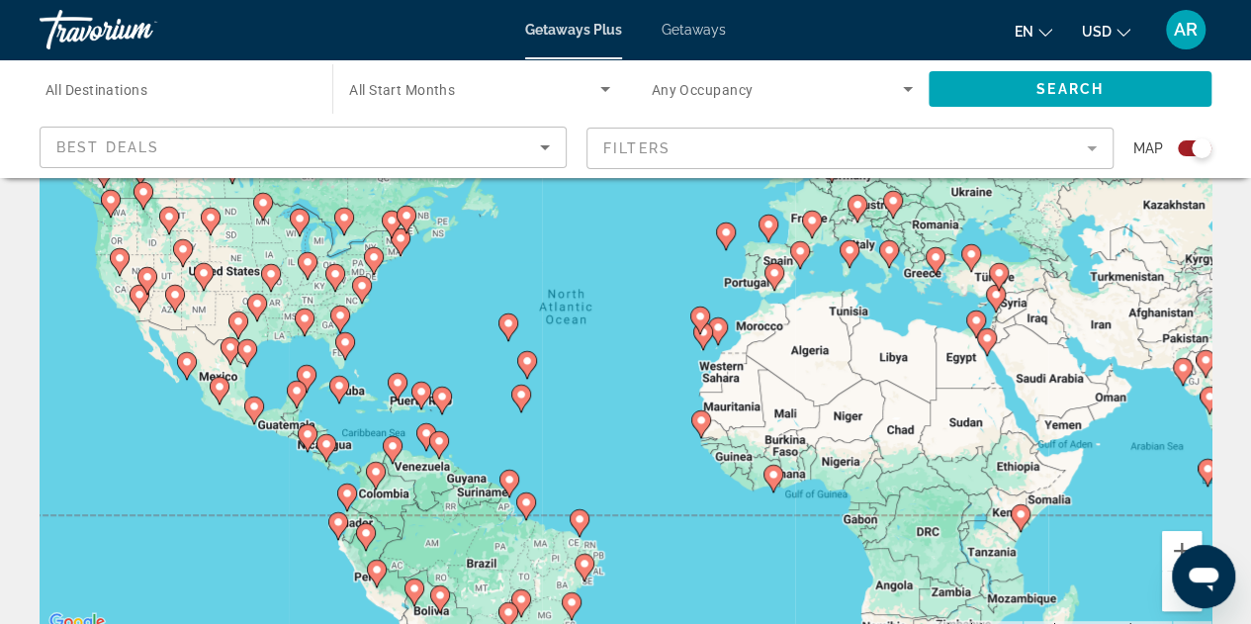
click at [218, 384] on image "Main content" at bounding box center [220, 387] width 12 height 12
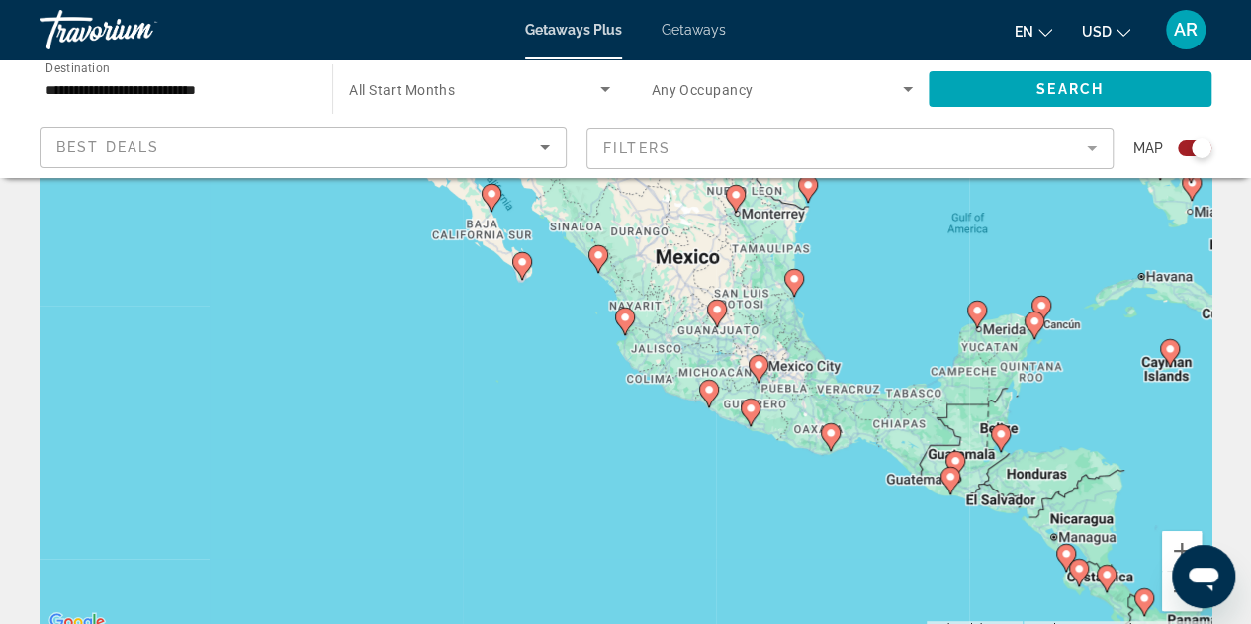
click at [834, 443] on gmp-advanced-marker "Main content" at bounding box center [831, 437] width 20 height 30
type input "**********"
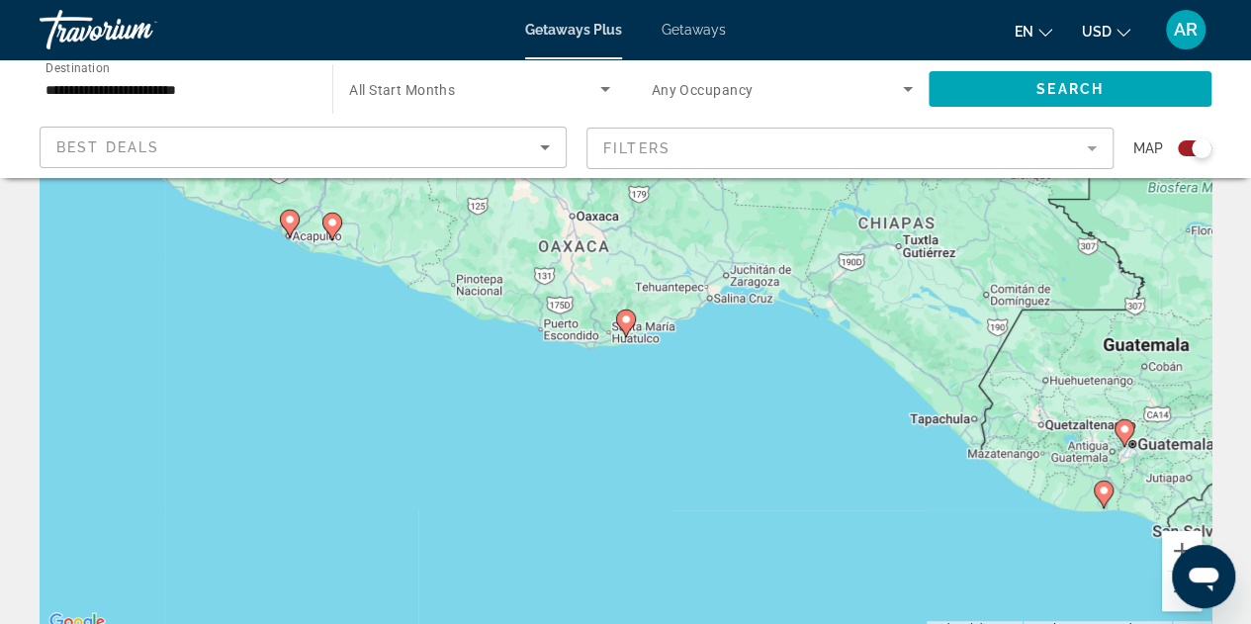
click at [625, 319] on image "Main content" at bounding box center [626, 319] width 12 height 12
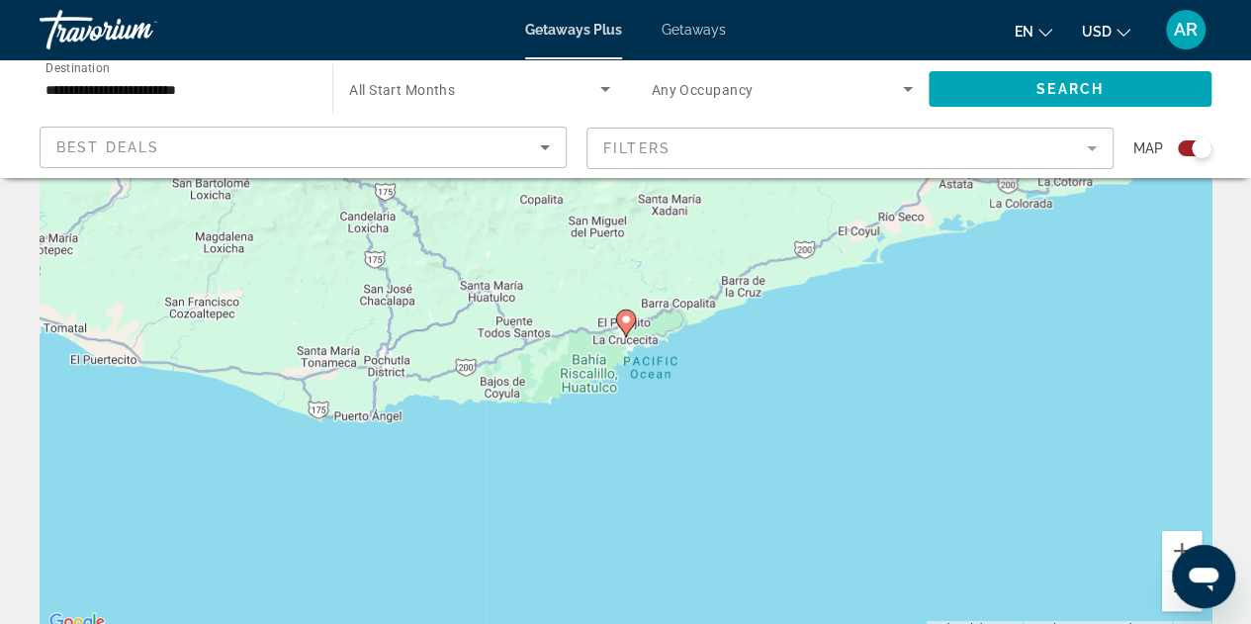
click at [127, 139] on span "Best Deals" at bounding box center [107, 147] width 103 height 16
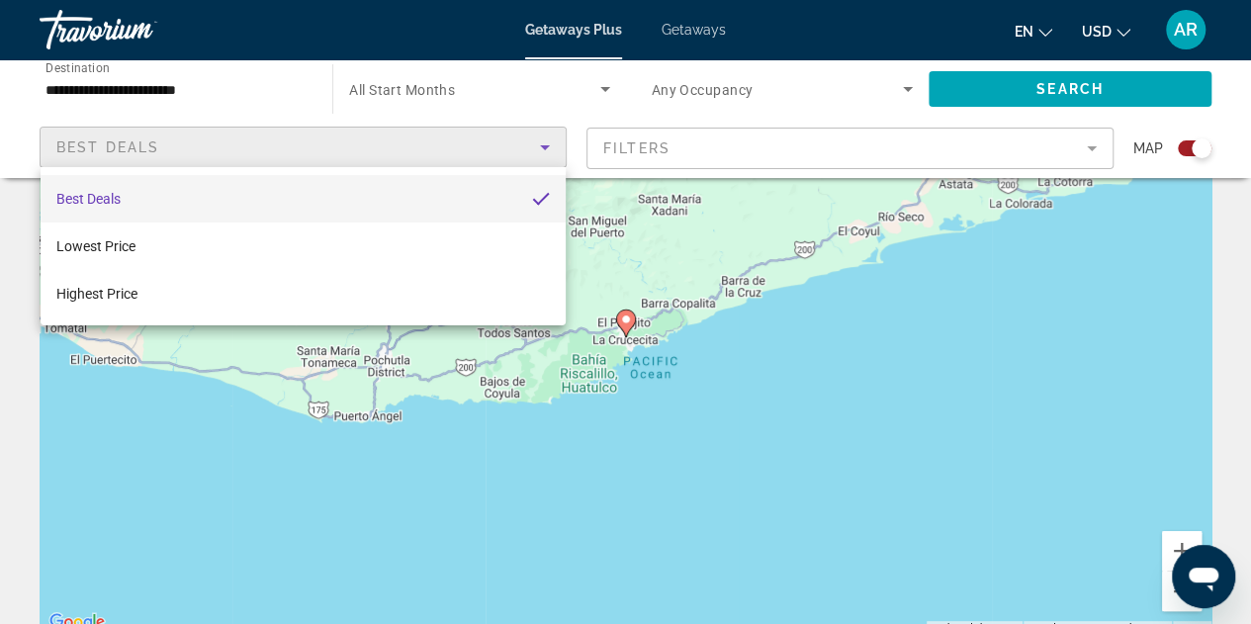
click at [692, 389] on div at bounding box center [625, 312] width 1251 height 624
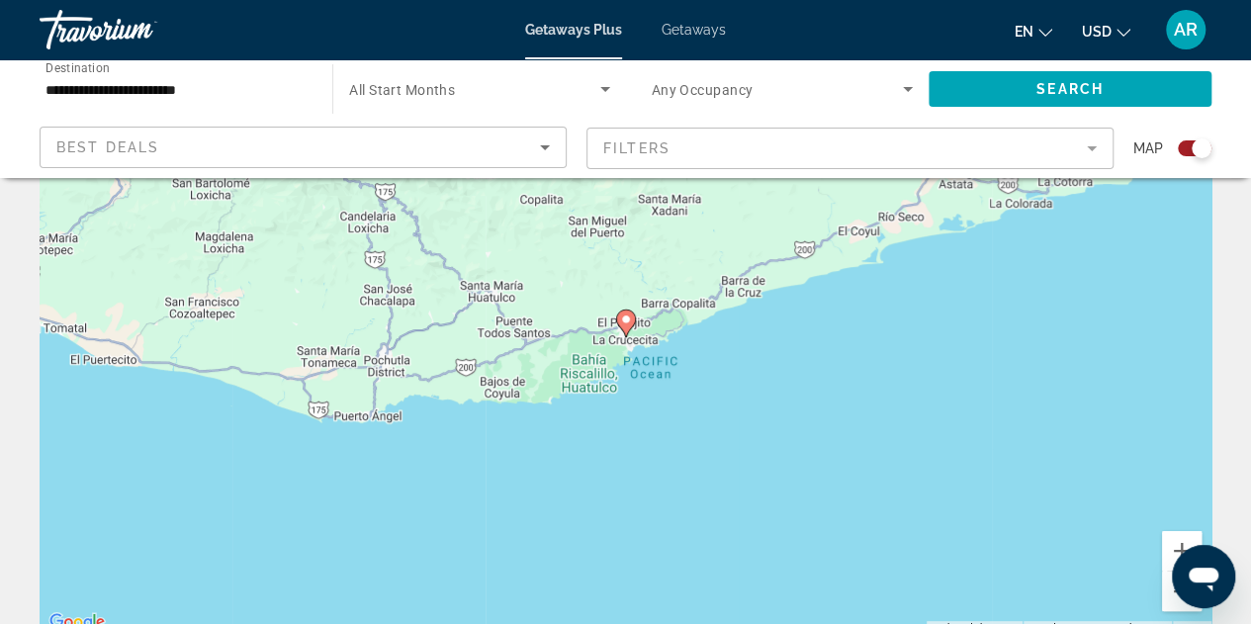
click at [626, 325] on icon "Main content" at bounding box center [625, 323] width 18 height 26
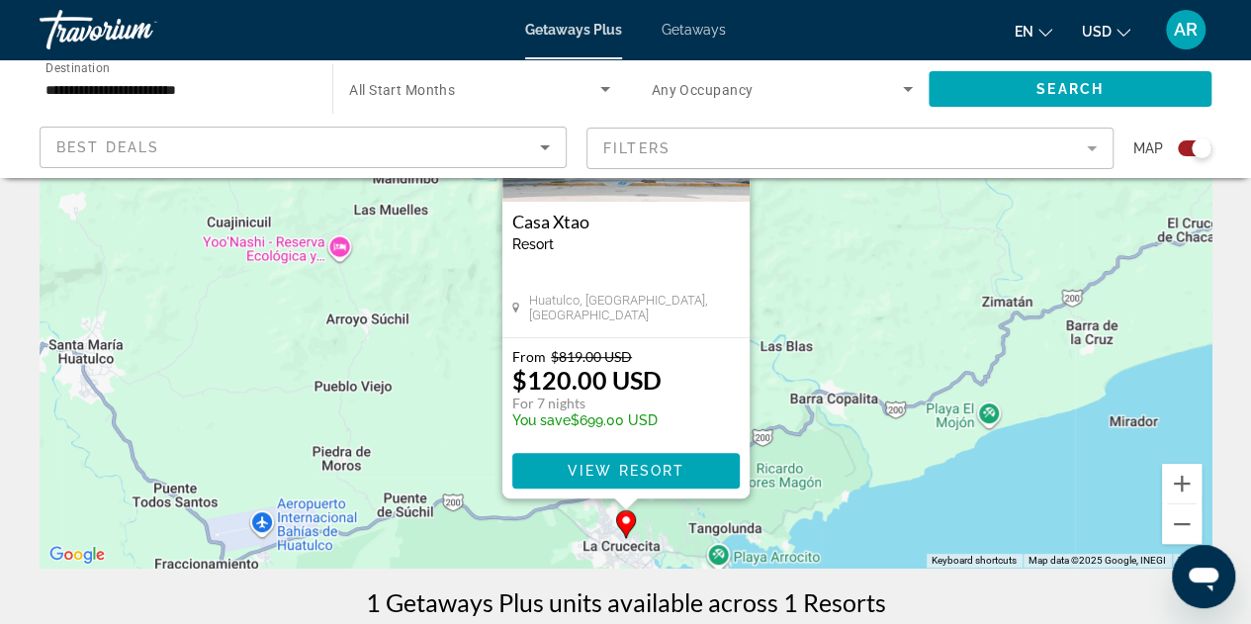
scroll to position [235, 0]
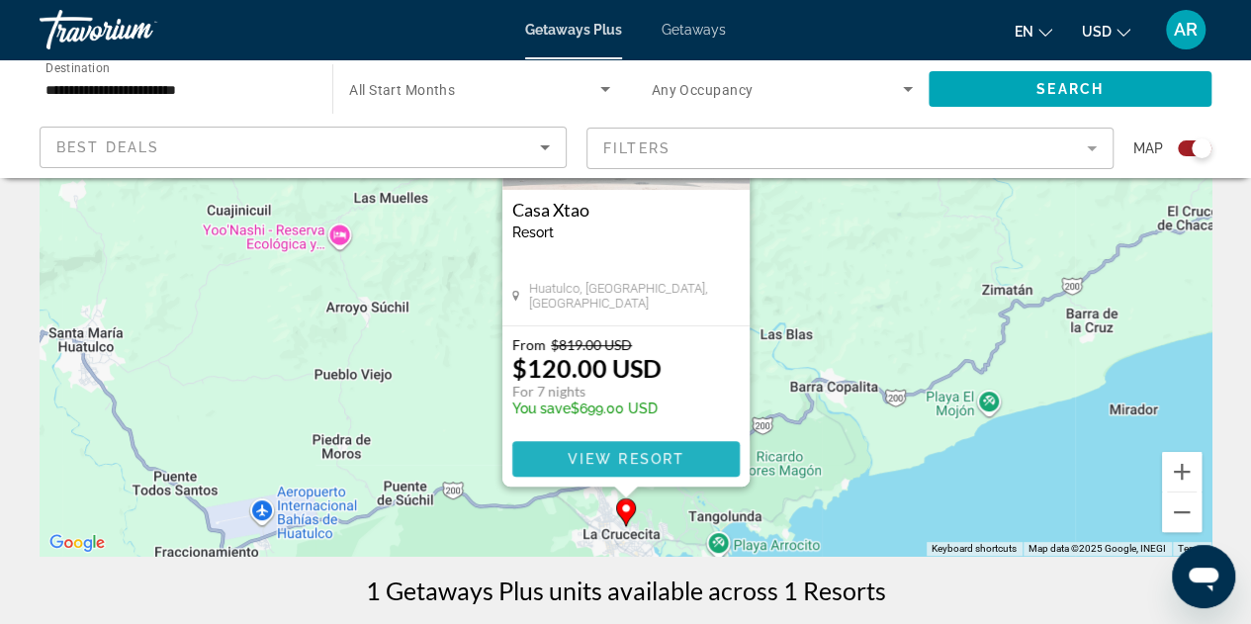
click at [640, 467] on span "Main content" at bounding box center [625, 458] width 227 height 47
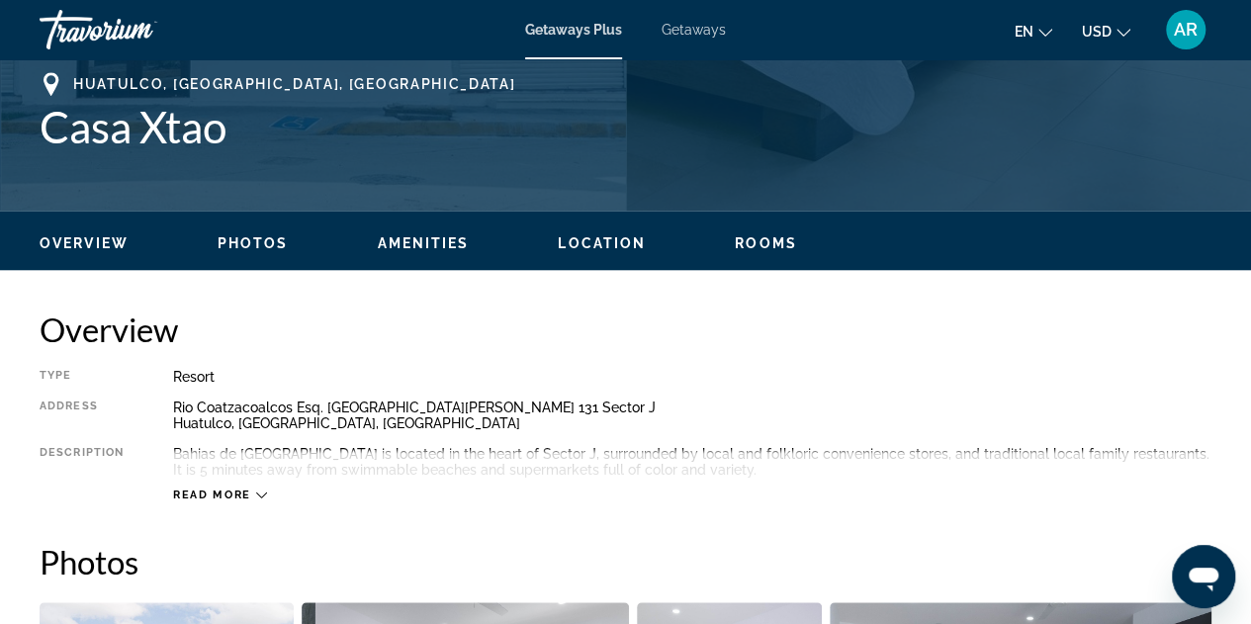
scroll to position [787, 0]
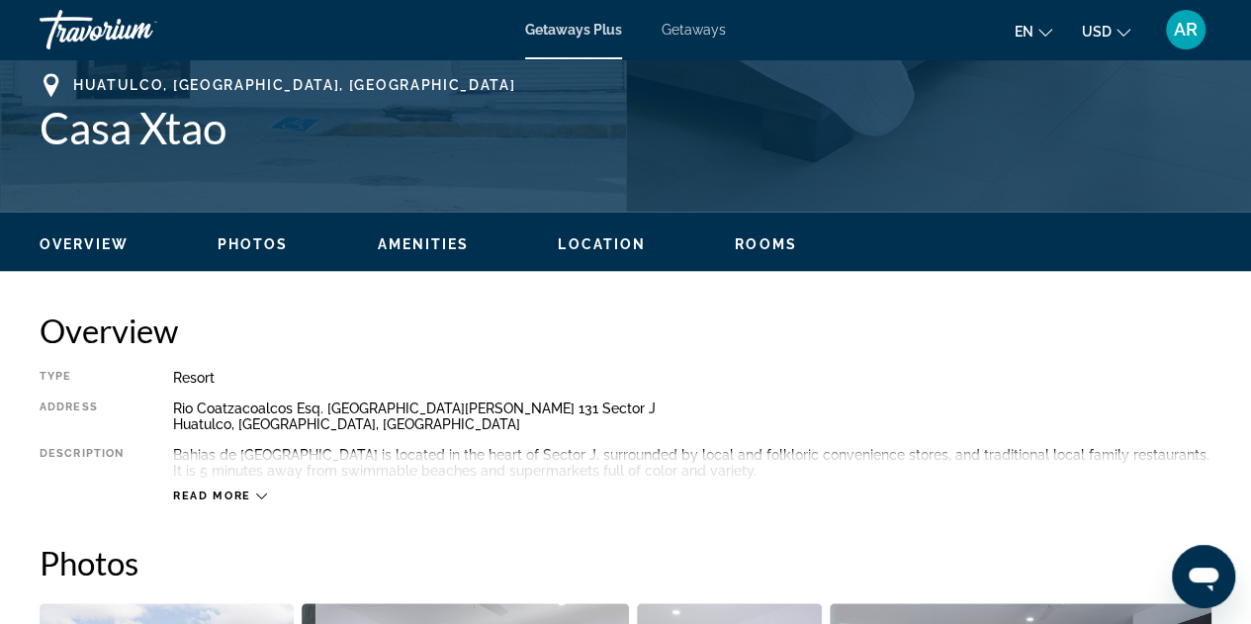
click at [261, 499] on icon "Main content" at bounding box center [261, 495] width 11 height 11
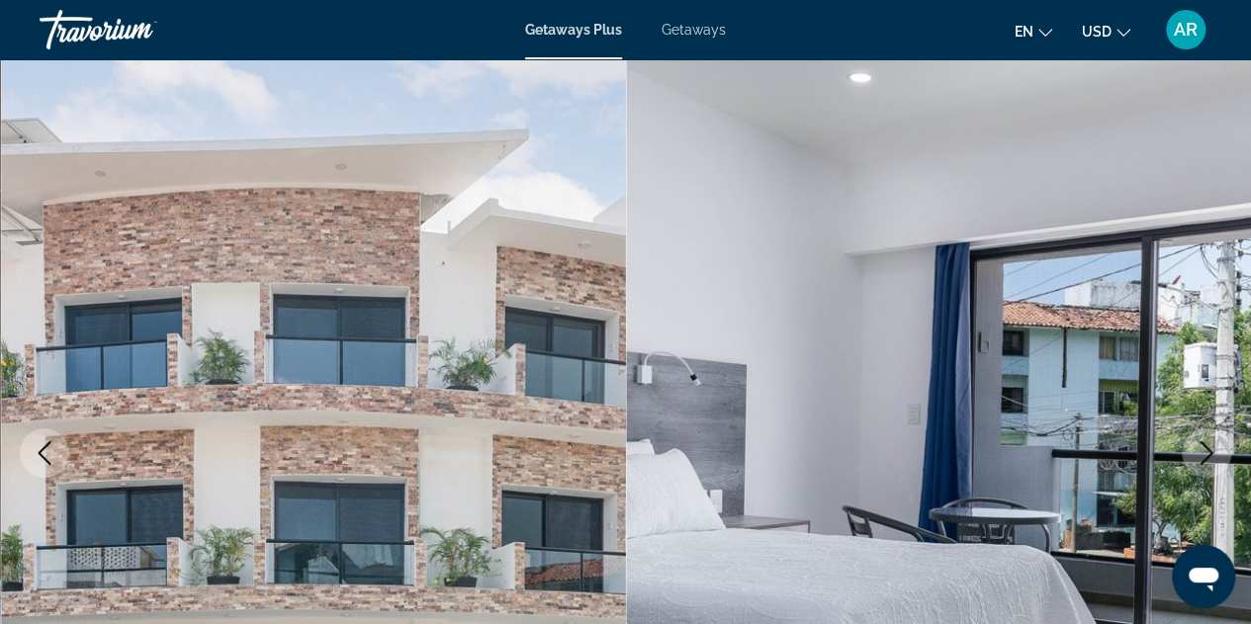
scroll to position [0, 0]
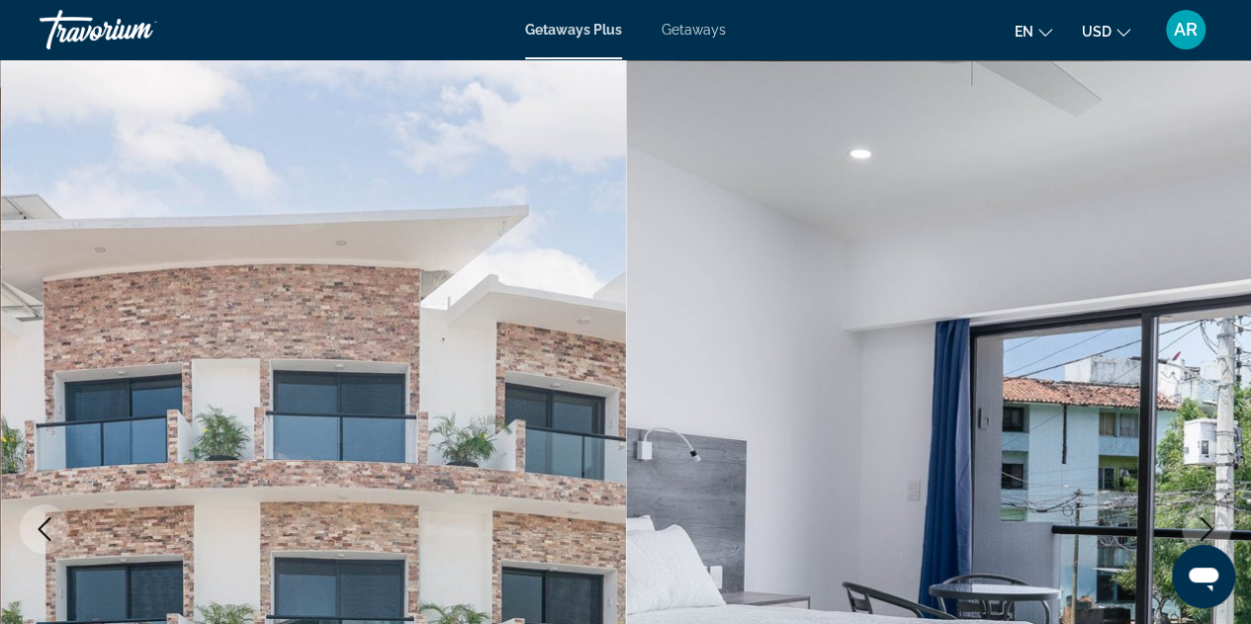
click at [681, 25] on span "Getaways" at bounding box center [693, 30] width 64 height 16
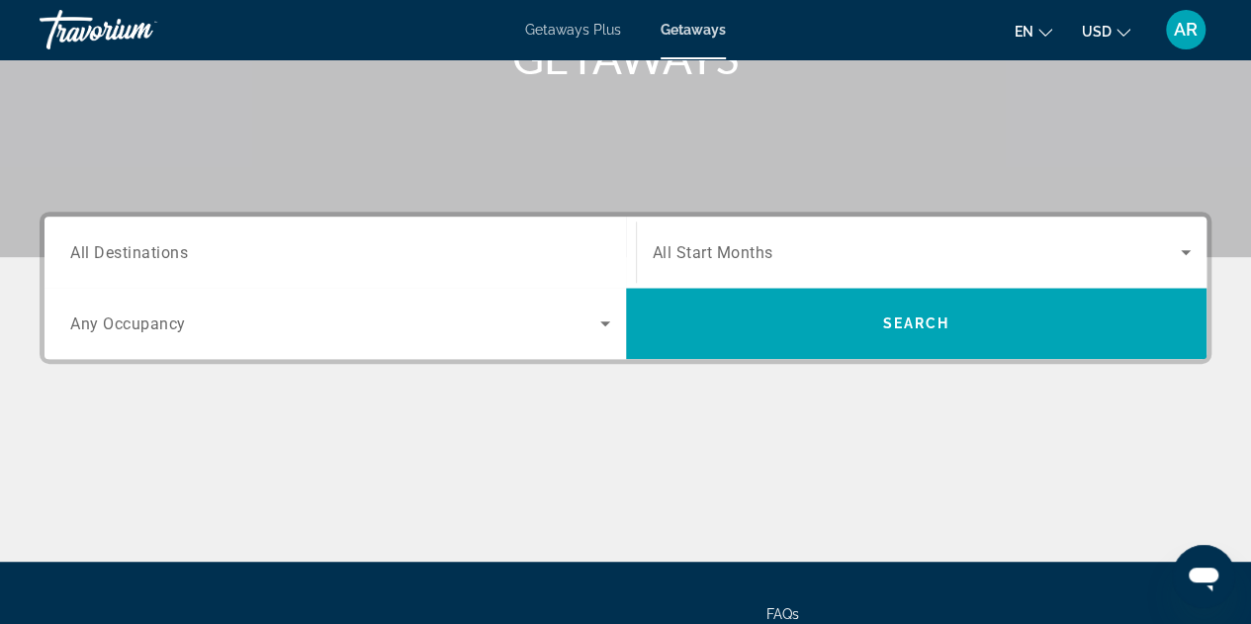
scroll to position [344, 0]
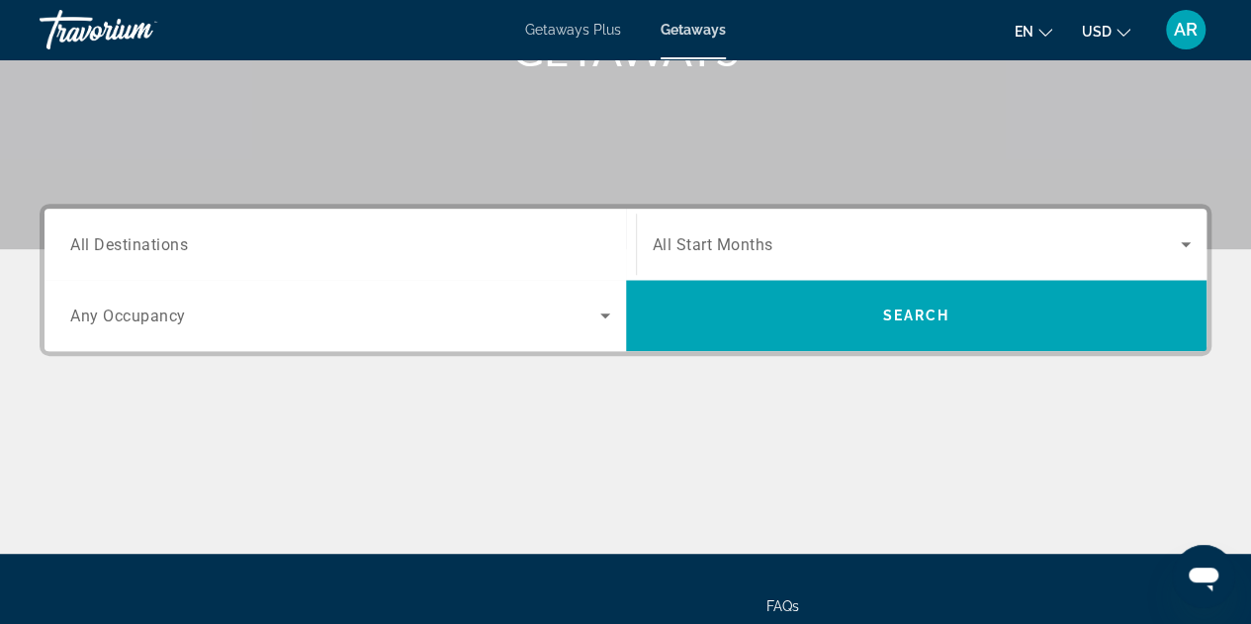
click at [698, 243] on span "All Start Months" at bounding box center [713, 244] width 121 height 19
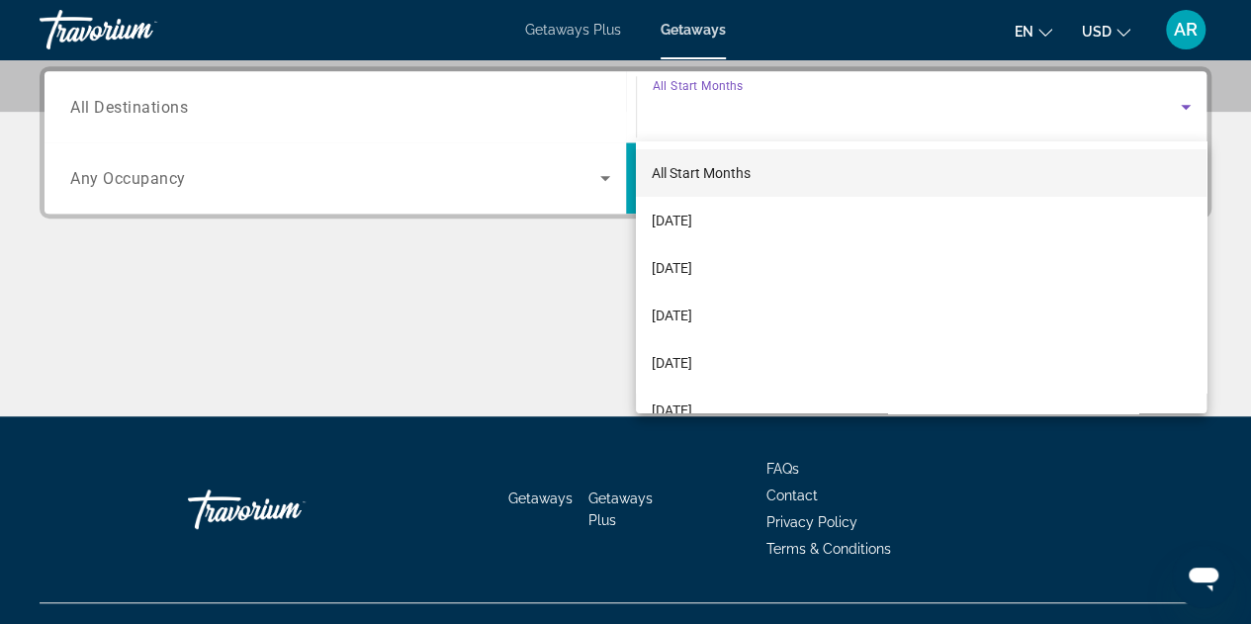
scroll to position [482, 0]
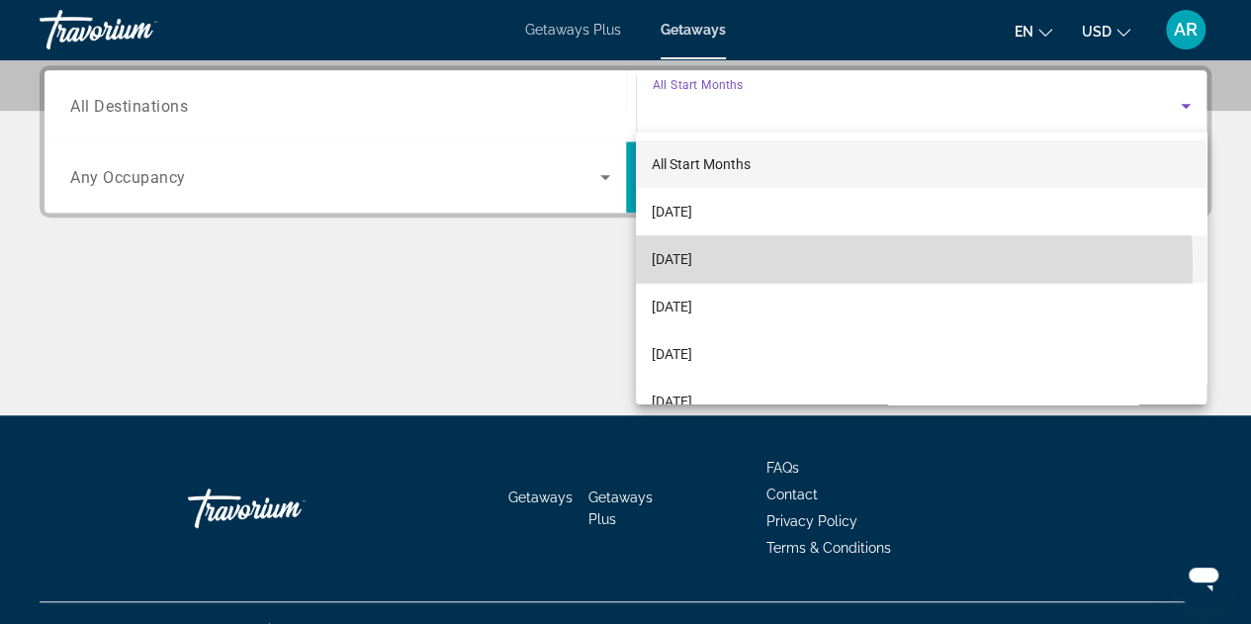
click at [692, 268] on span "October 2025" at bounding box center [672, 259] width 41 height 24
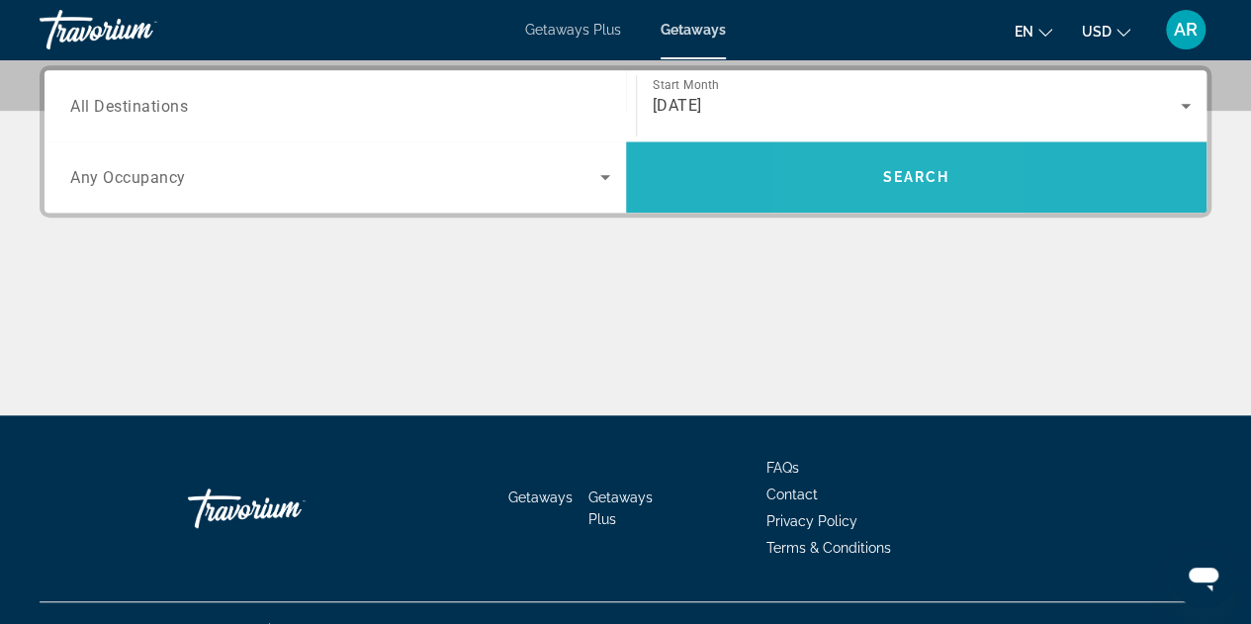
click at [864, 170] on span "Search widget" at bounding box center [916, 176] width 581 height 47
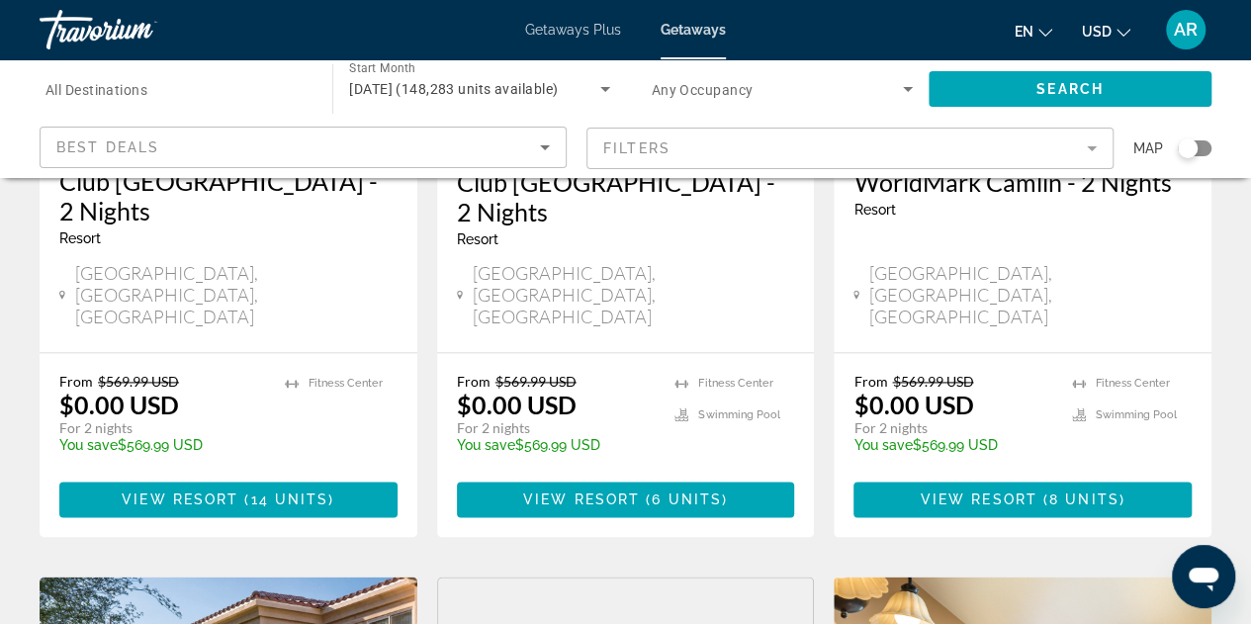
scroll to position [1194, 0]
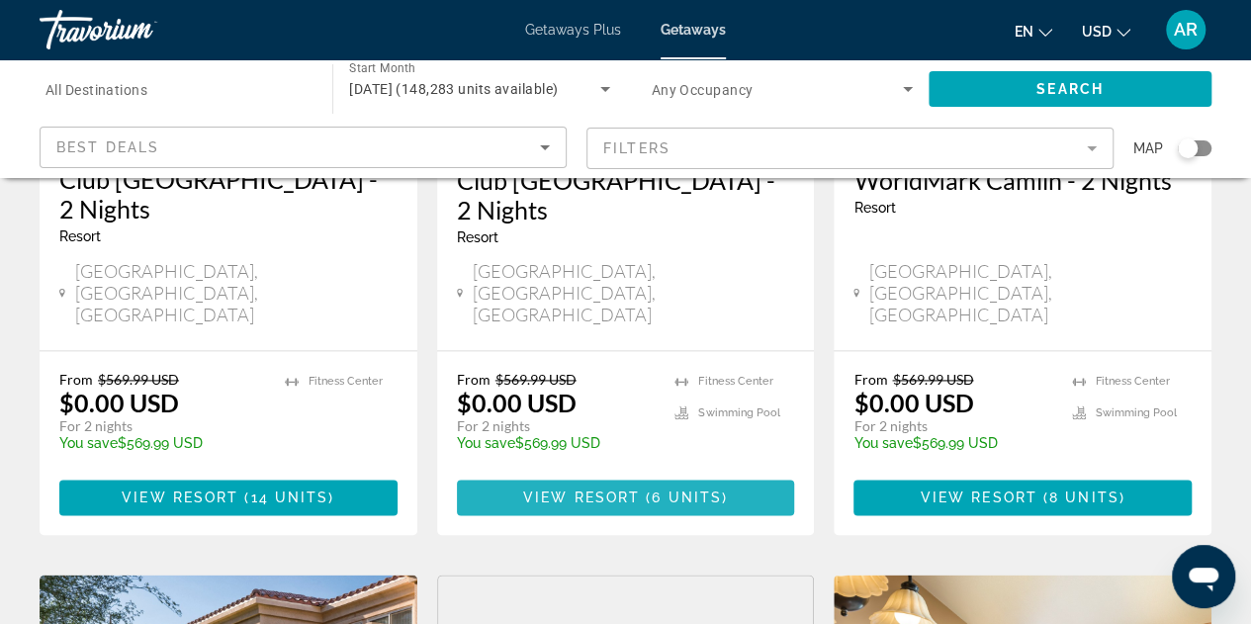
click at [676, 489] on span "6 units" at bounding box center [687, 497] width 70 height 16
